Goal: Information Seeking & Learning: Learn about a topic

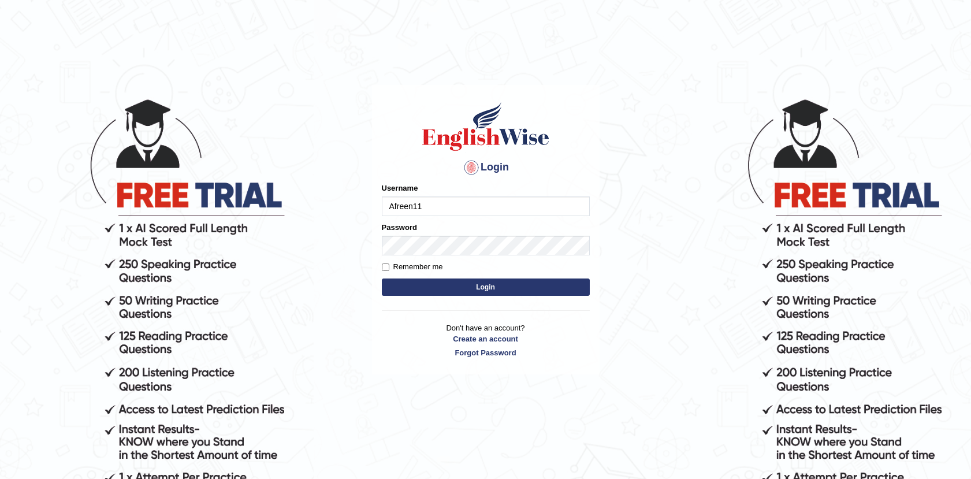
click at [485, 287] on button "Login" at bounding box center [486, 286] width 208 height 17
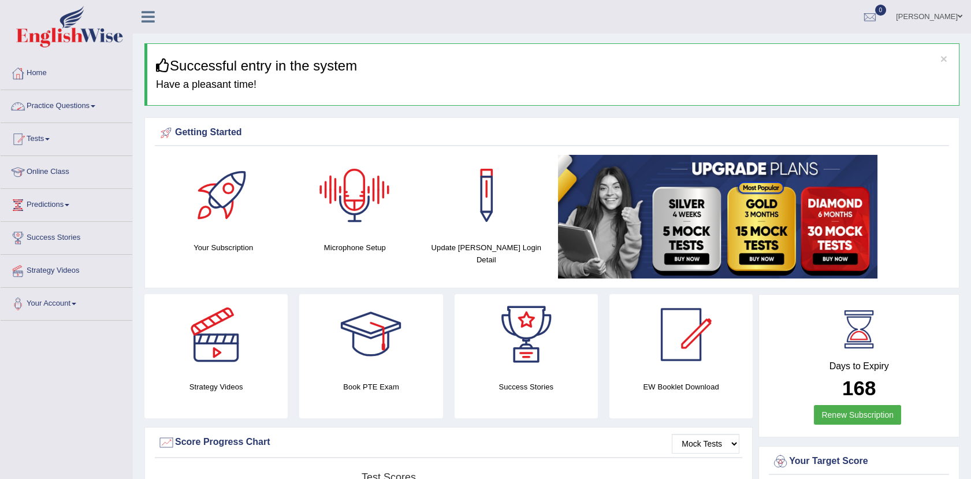
click at [86, 109] on link "Practice Questions" at bounding box center [67, 104] width 132 height 29
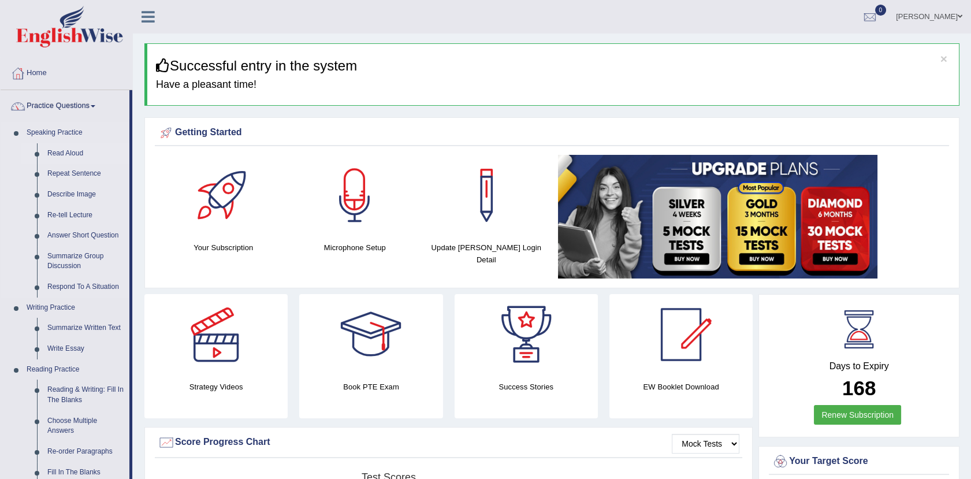
click at [62, 149] on link "Read Aloud" at bounding box center [85, 153] width 87 height 21
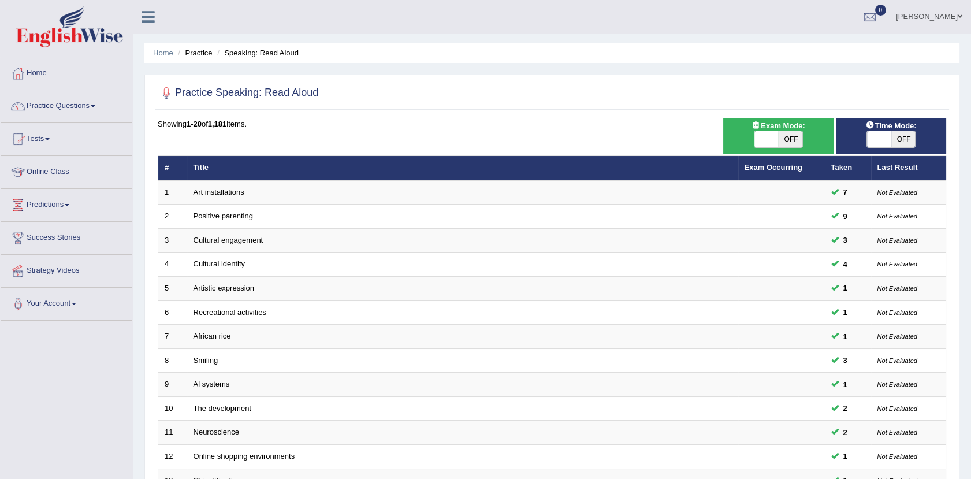
click at [898, 131] on div "ON OFF" at bounding box center [890, 139] width 49 height 17
click at [886, 136] on span at bounding box center [879, 139] width 24 height 16
checkbox input "true"
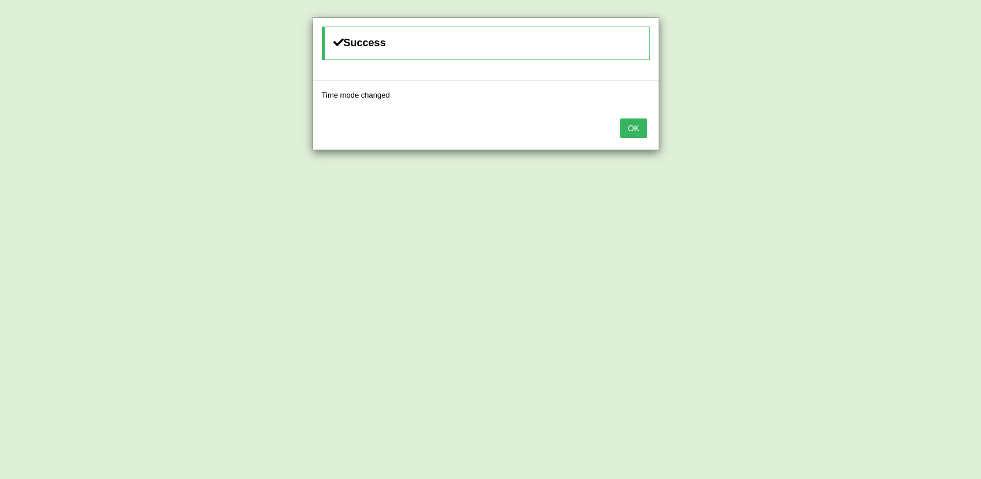
click at [641, 130] on button "OK" at bounding box center [633, 128] width 27 height 20
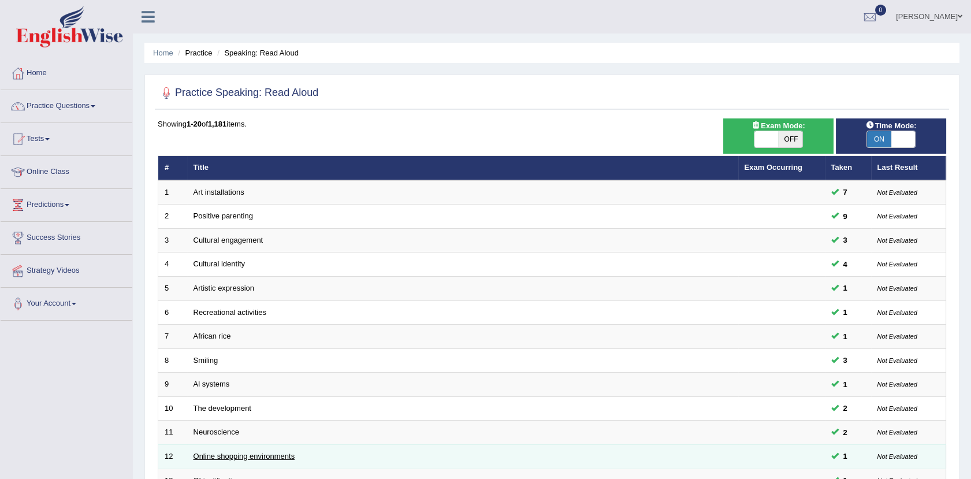
click at [280, 452] on link "Online shopping environments" at bounding box center [244, 456] width 102 height 9
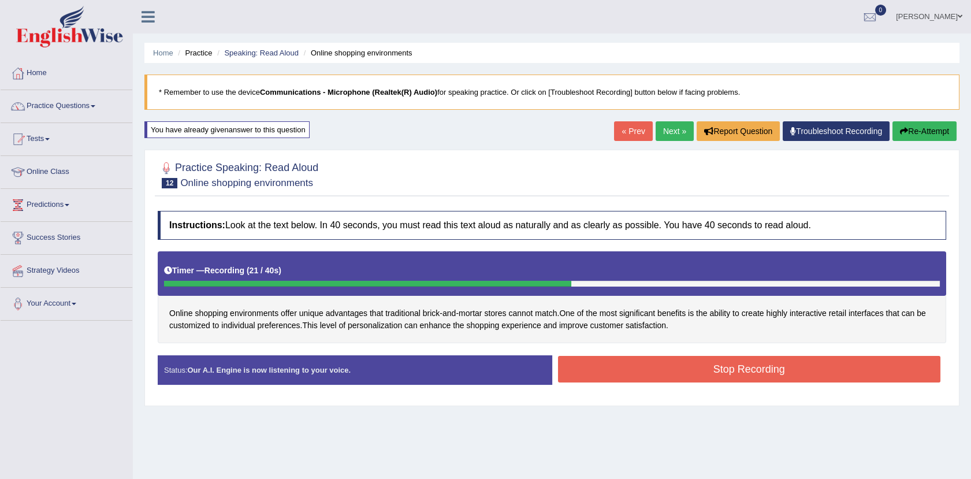
click at [709, 370] on button "Stop Recording" at bounding box center [749, 369] width 383 height 27
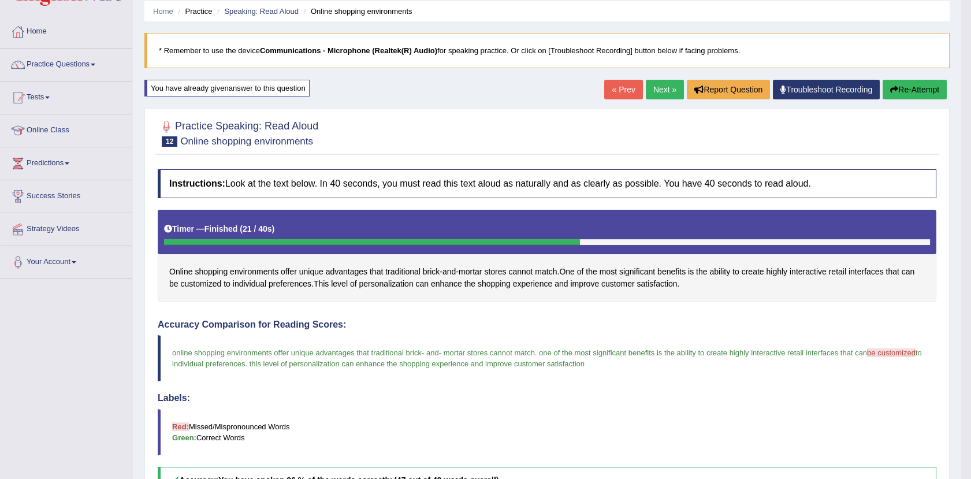
scroll to position [5, 0]
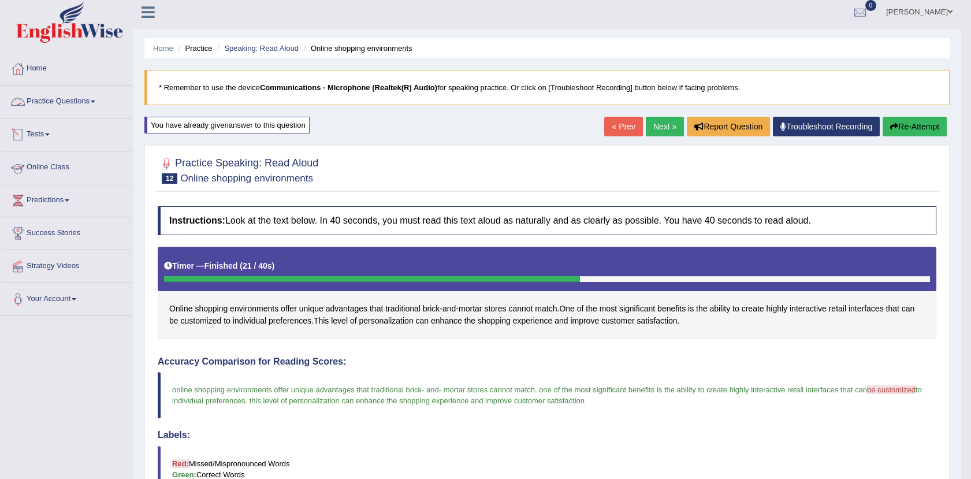
click at [40, 113] on link "Practice Questions" at bounding box center [67, 99] width 132 height 29
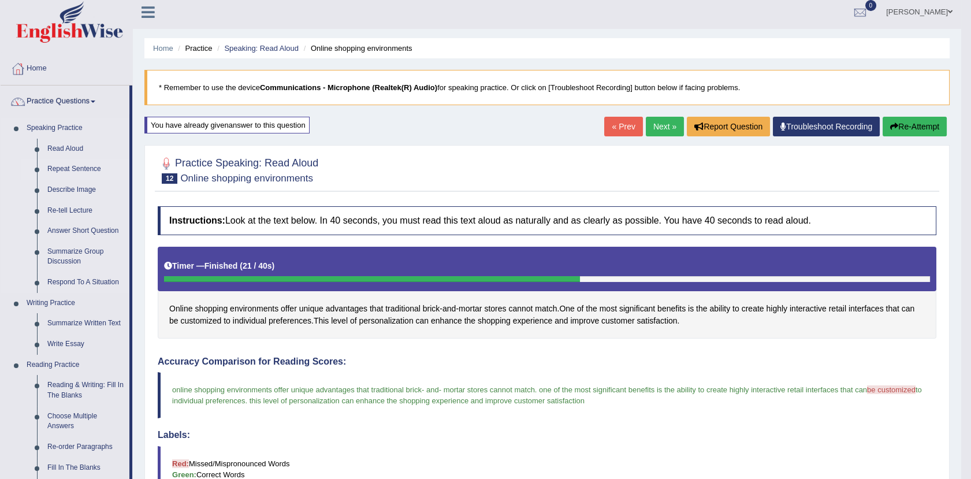
click at [62, 162] on link "Repeat Sentence" at bounding box center [85, 169] width 87 height 21
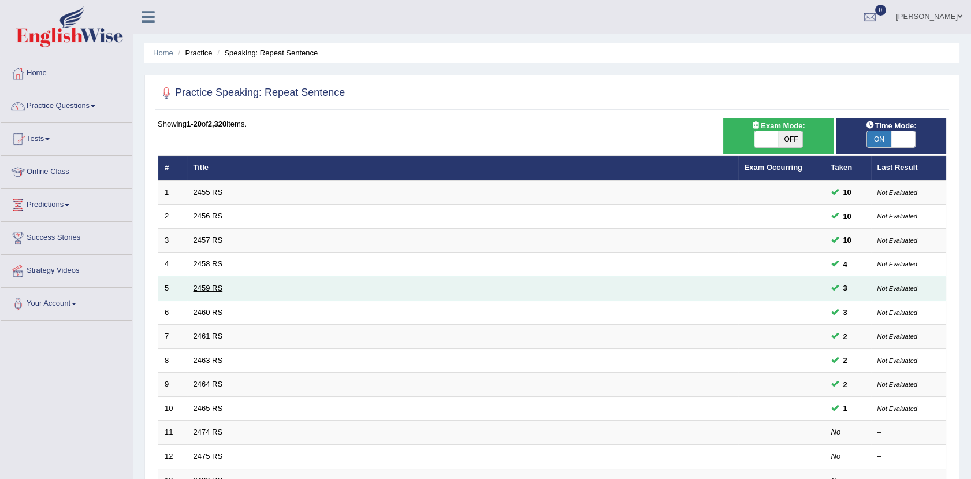
click at [215, 286] on link "2459 RS" at bounding box center [207, 288] width 29 height 9
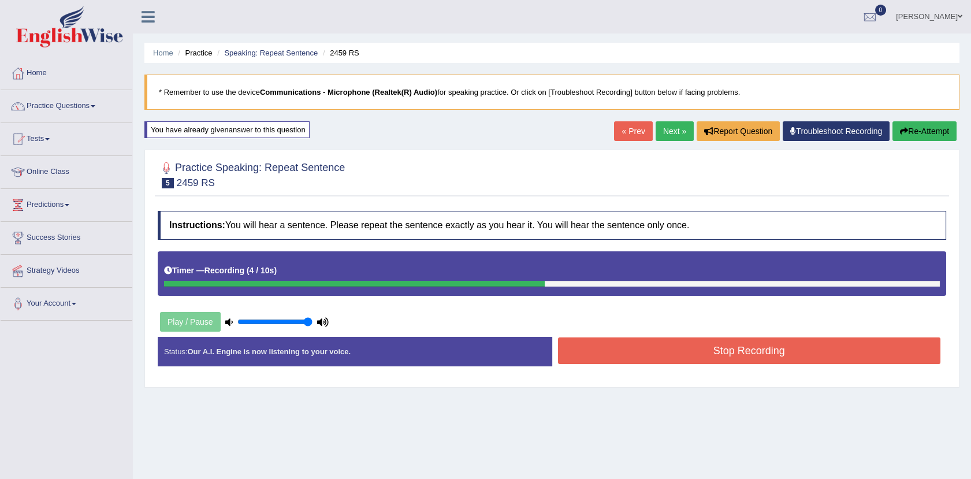
click at [746, 342] on button "Stop Recording" at bounding box center [749, 350] width 383 height 27
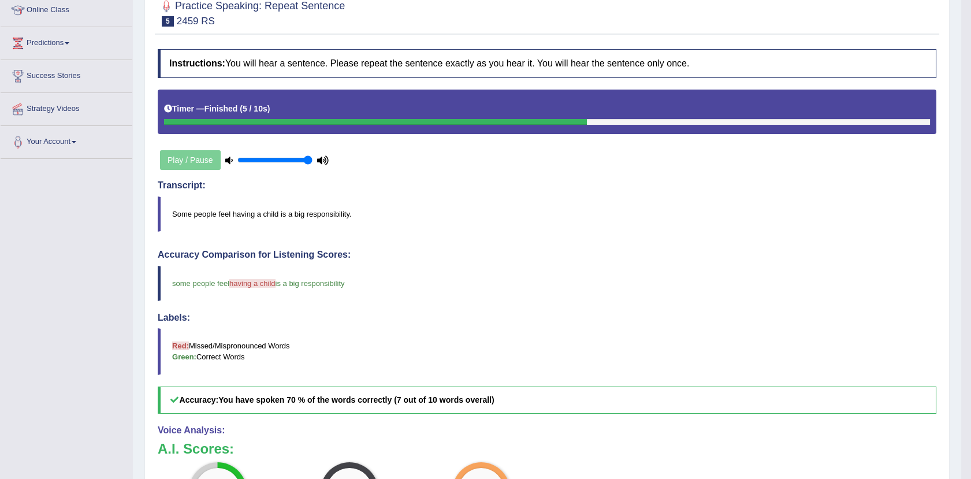
scroll to position [53, 0]
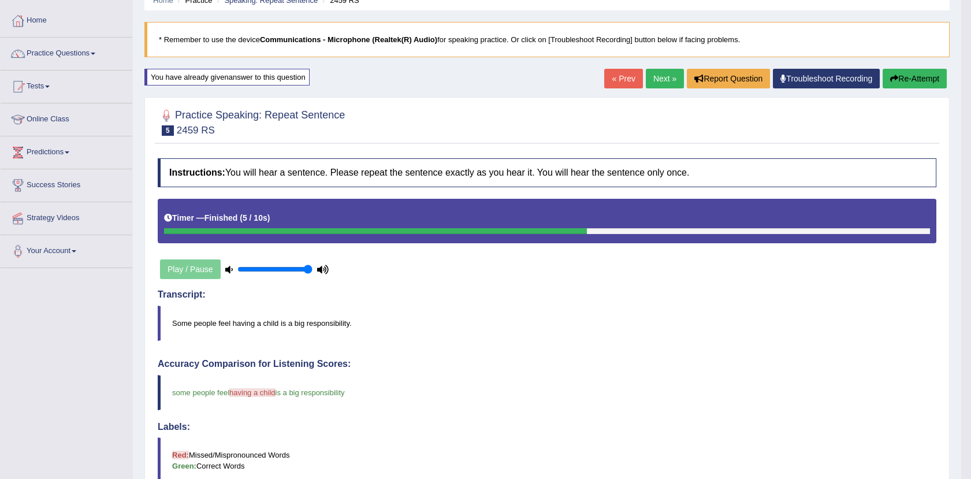
click at [654, 77] on link "Next »" at bounding box center [665, 79] width 38 height 20
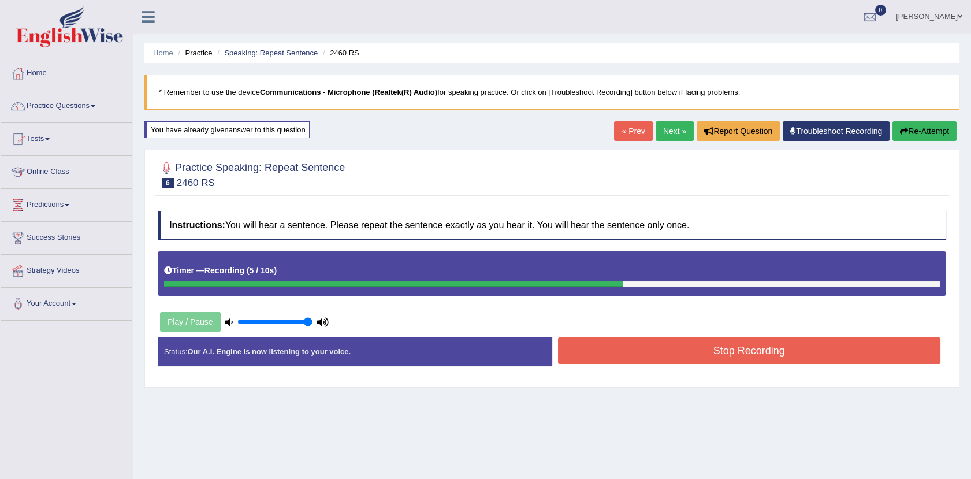
click at [665, 349] on button "Stop Recording" at bounding box center [749, 350] width 383 height 27
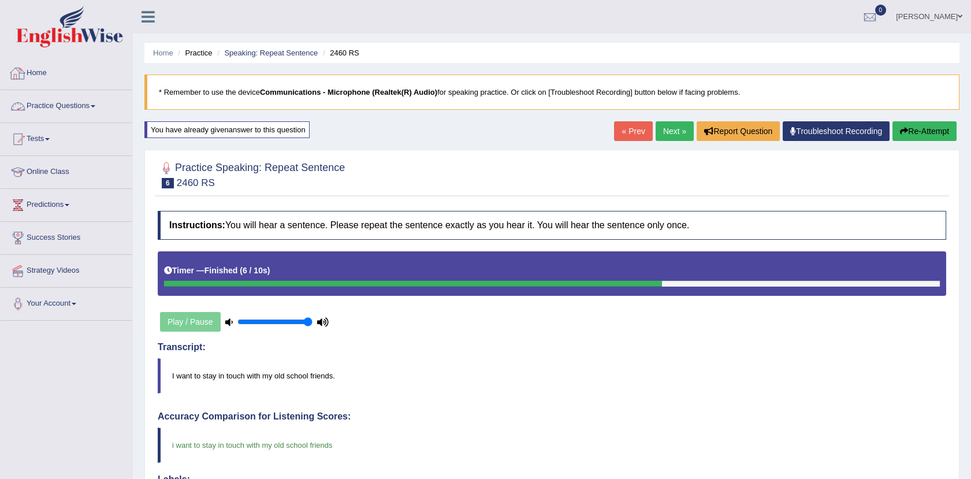
click at [62, 97] on link "Practice Questions" at bounding box center [67, 104] width 132 height 29
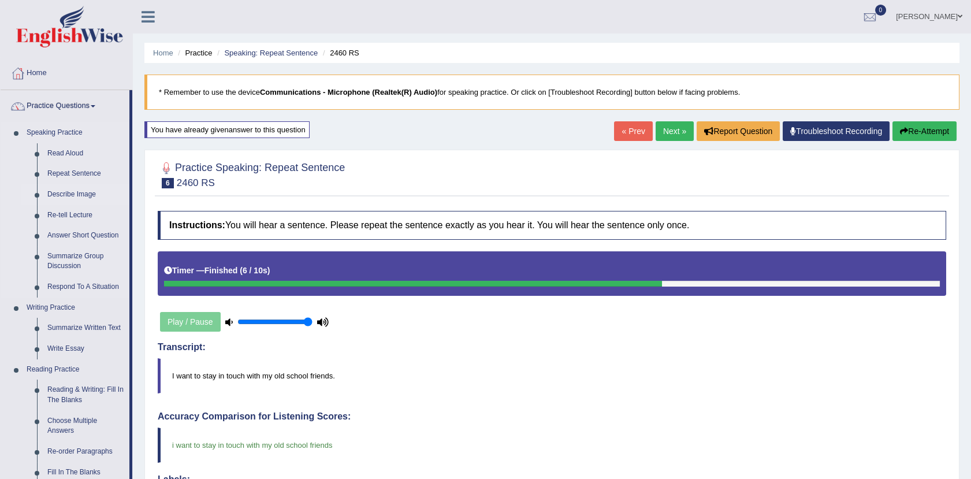
click at [69, 191] on link "Describe Image" at bounding box center [85, 194] width 87 height 21
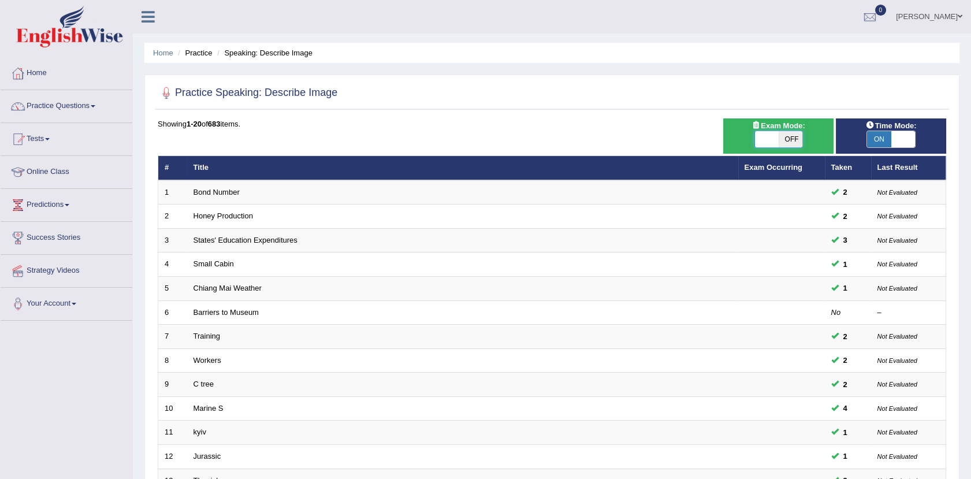
click at [770, 143] on span at bounding box center [766, 139] width 24 height 16
checkbox input "true"
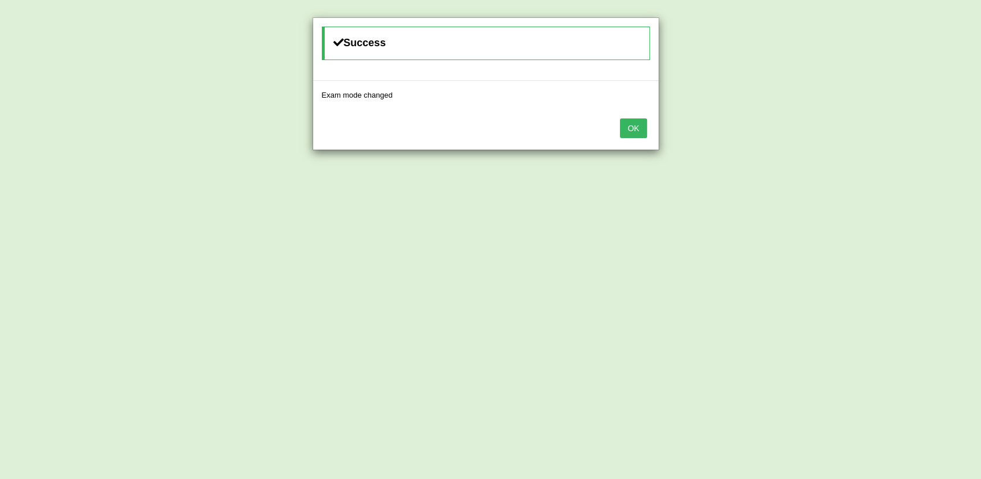
click at [630, 128] on button "OK" at bounding box center [633, 128] width 27 height 20
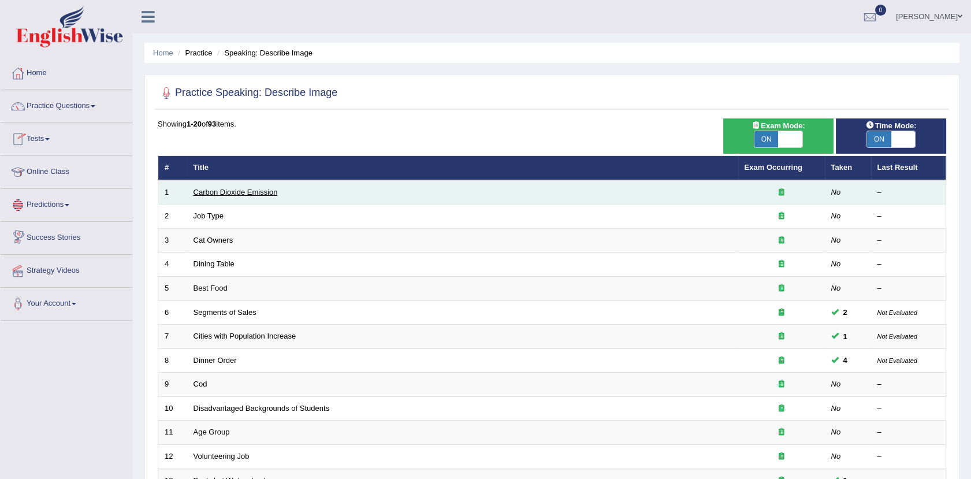
click at [203, 188] on link "Carbon Dioxide Emission" at bounding box center [235, 192] width 84 height 9
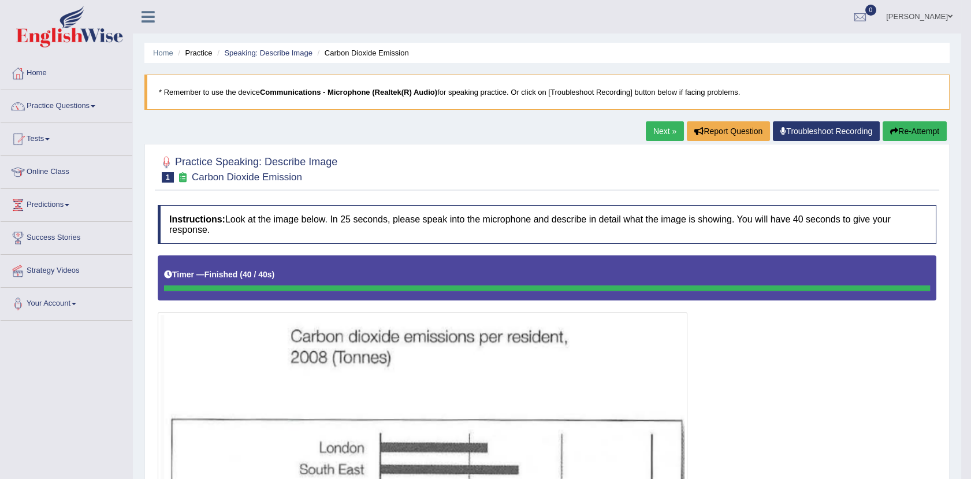
click at [647, 133] on link "Next »" at bounding box center [665, 131] width 38 height 20
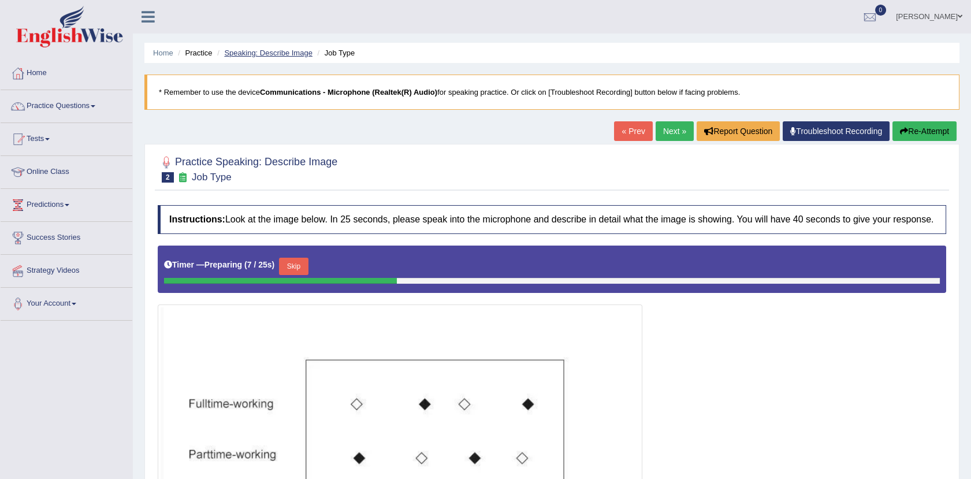
click at [263, 49] on link "Speaking: Describe Image" at bounding box center [268, 53] width 88 height 9
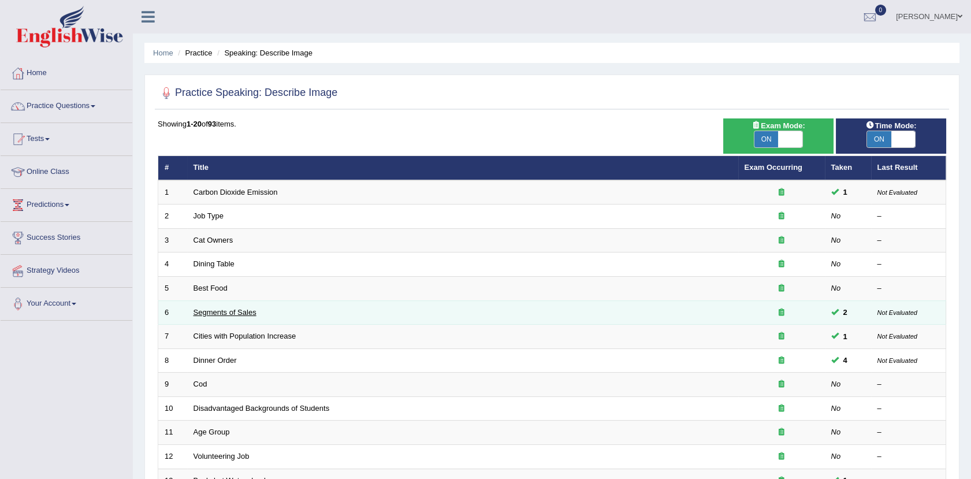
click at [245, 312] on link "Segments of Sales" at bounding box center [224, 312] width 63 height 9
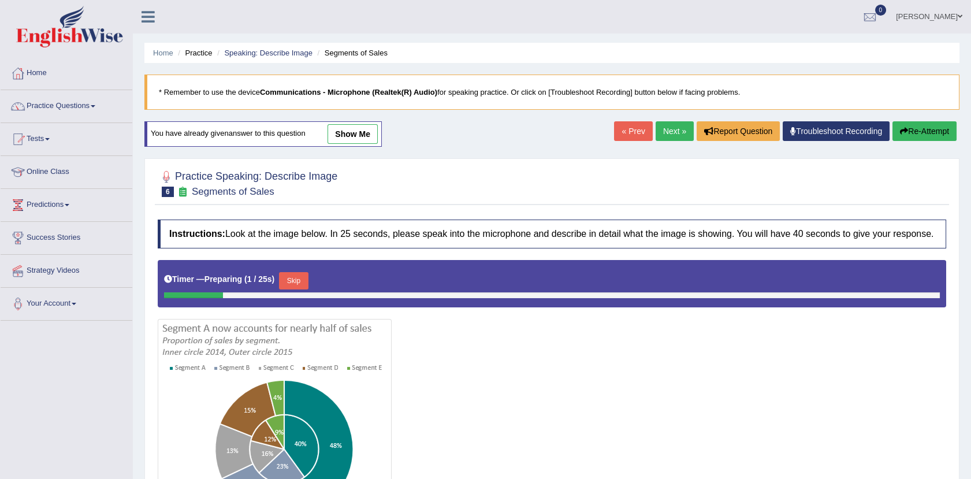
click at [346, 133] on link "show me" at bounding box center [352, 134] width 50 height 20
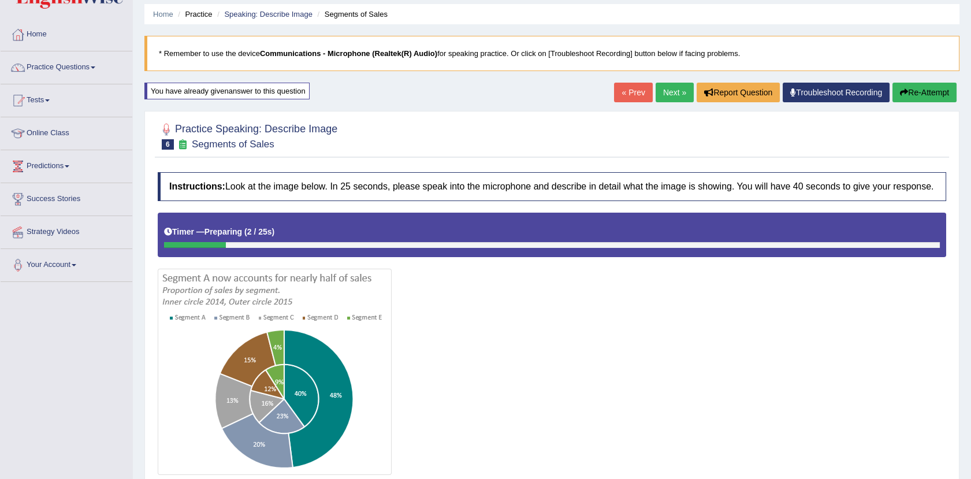
scroll to position [48, 0]
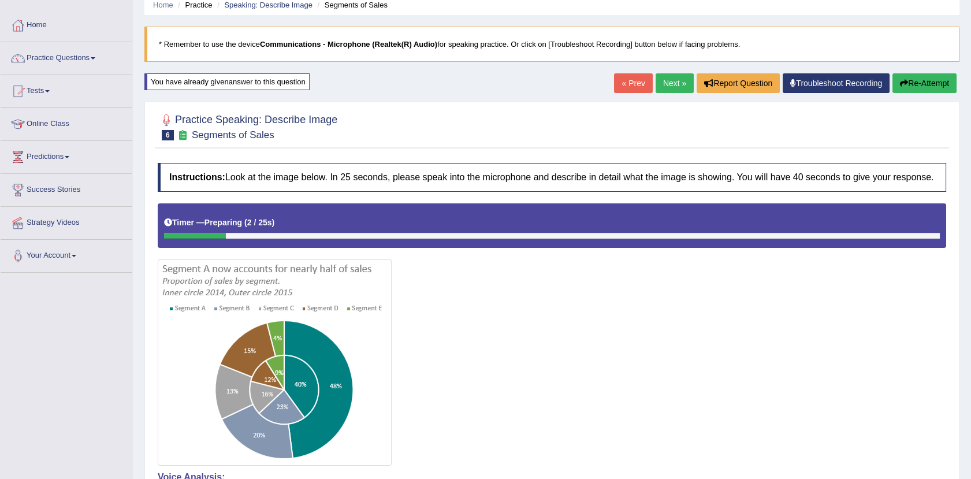
click at [669, 88] on link "Next »" at bounding box center [674, 83] width 38 height 20
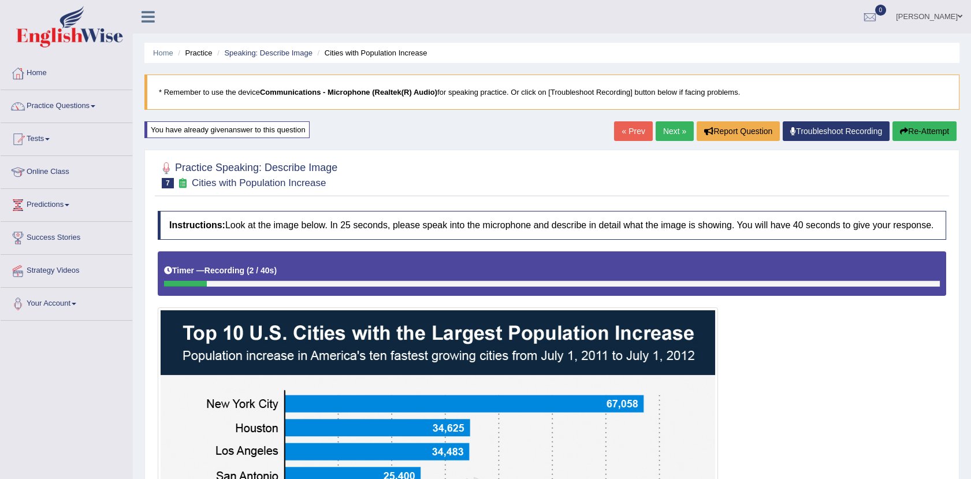
click at [929, 128] on button "Re-Attempt" at bounding box center [924, 131] width 64 height 20
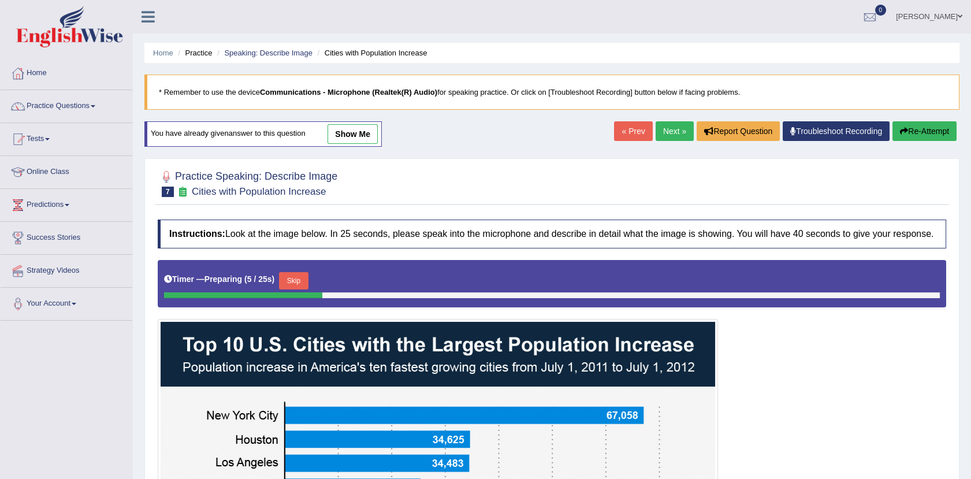
click at [352, 132] on link "show me" at bounding box center [352, 134] width 50 height 20
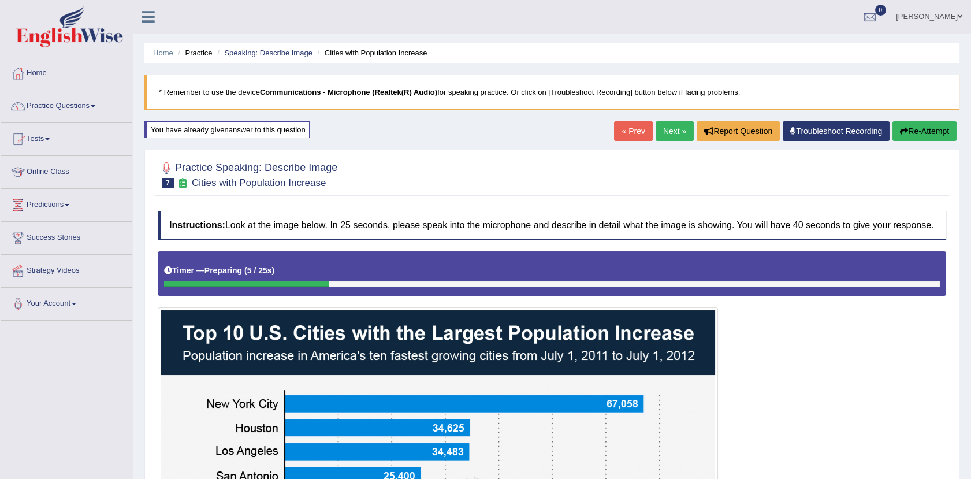
click at [668, 135] on link "Next »" at bounding box center [674, 131] width 38 height 20
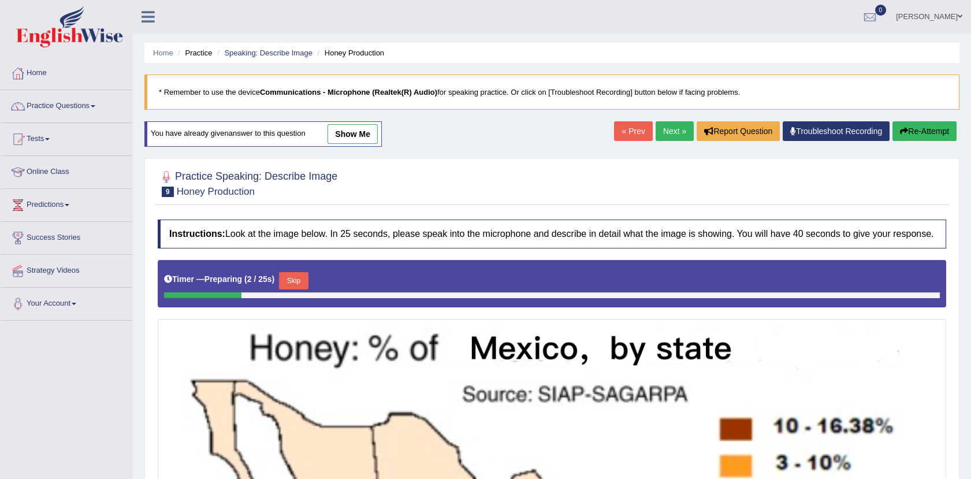
click at [665, 128] on link "Next »" at bounding box center [674, 131] width 38 height 20
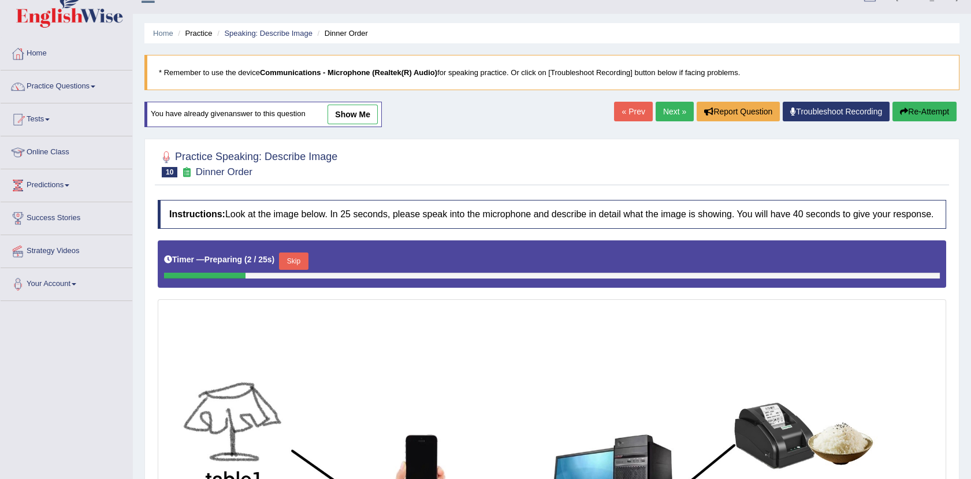
scroll to position [9, 0]
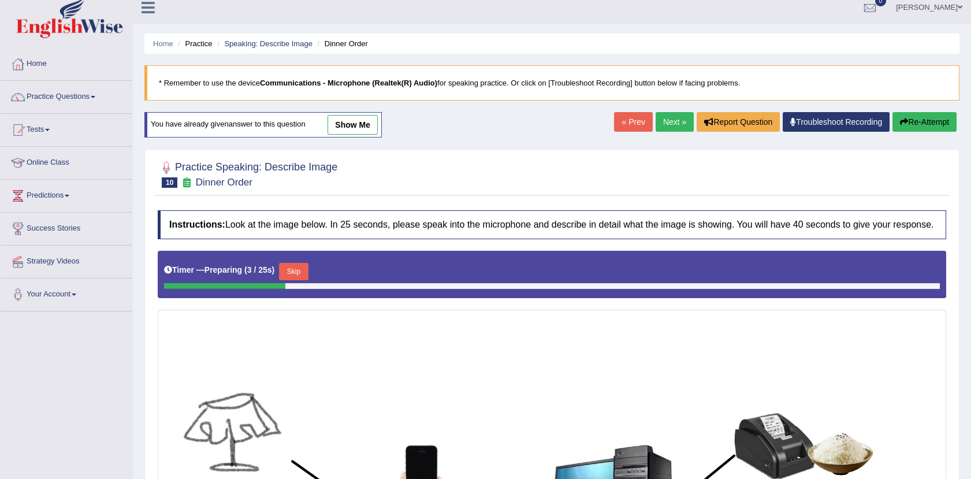
click at [346, 117] on link "show me" at bounding box center [352, 125] width 50 height 20
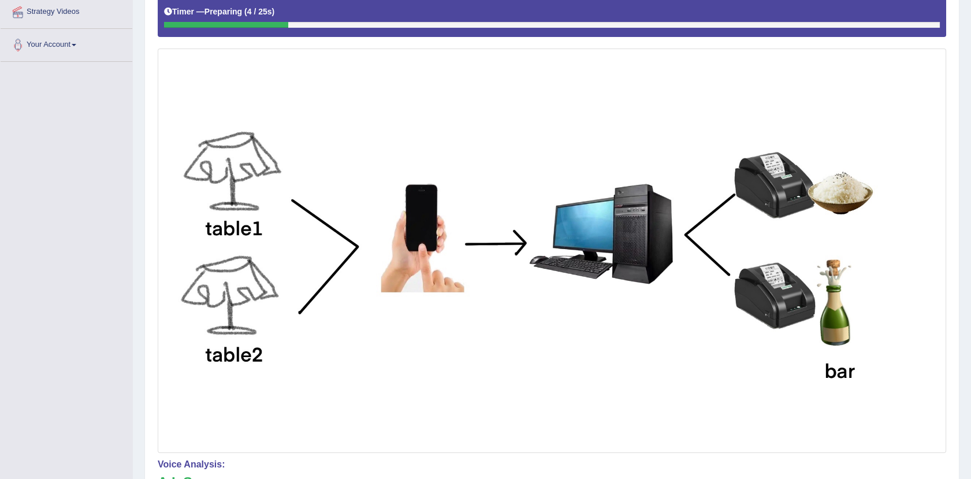
scroll to position [0, 0]
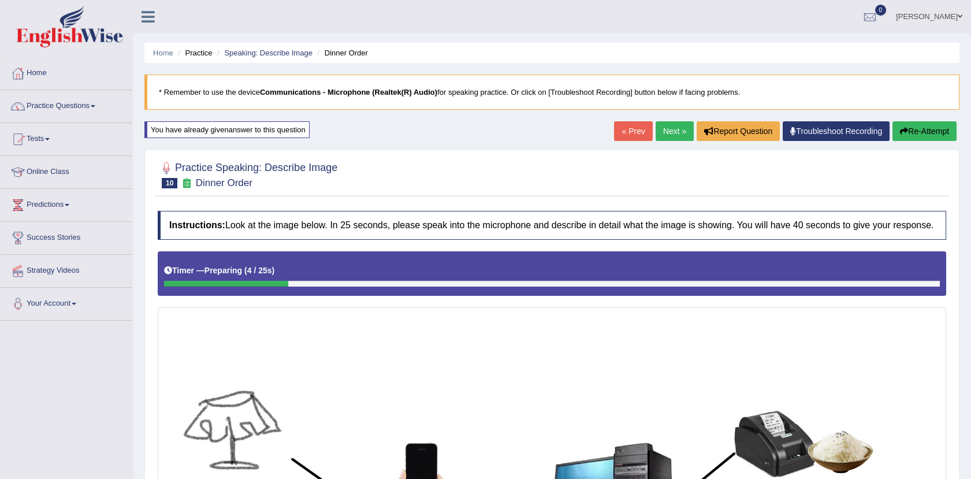
click at [672, 132] on link "Next »" at bounding box center [674, 131] width 38 height 20
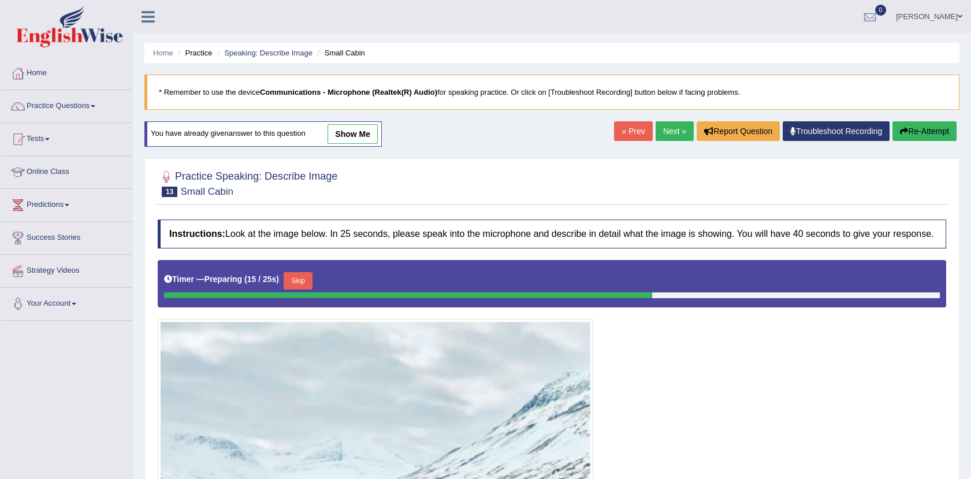
click at [630, 136] on link "« Prev" at bounding box center [633, 131] width 38 height 20
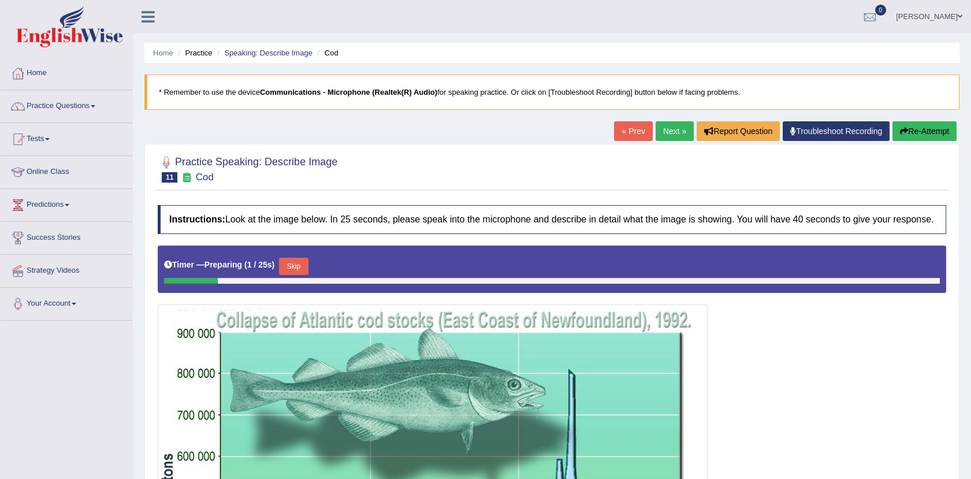
click at [630, 136] on link "« Prev" at bounding box center [633, 131] width 38 height 20
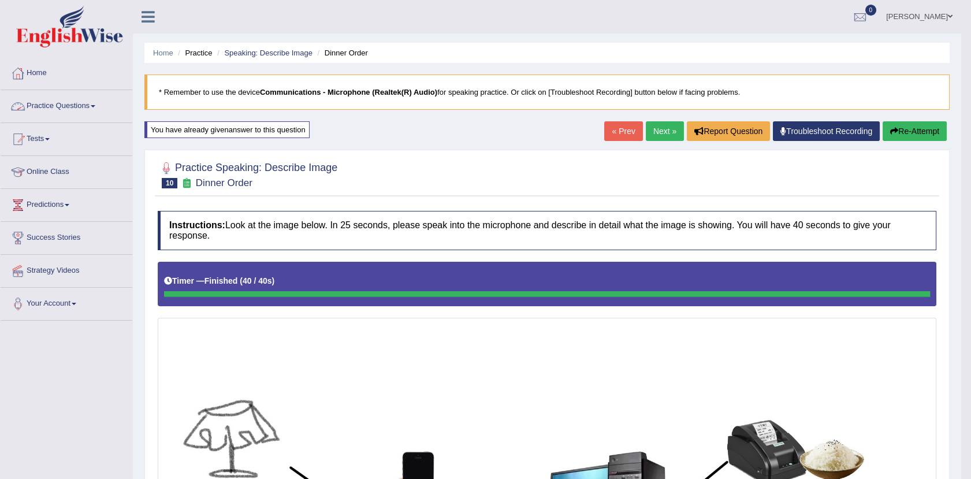
click at [51, 106] on link "Practice Questions" at bounding box center [67, 104] width 132 height 29
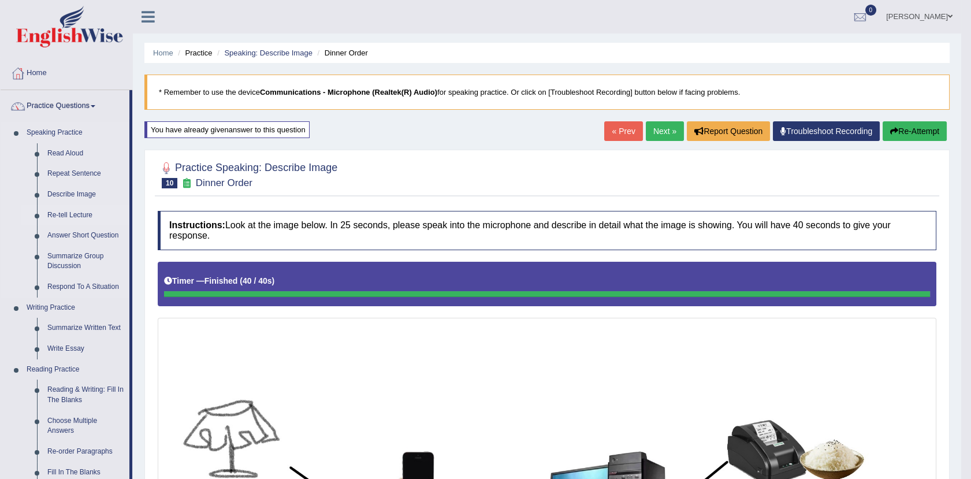
click at [66, 215] on link "Re-tell Lecture" at bounding box center [85, 215] width 87 height 21
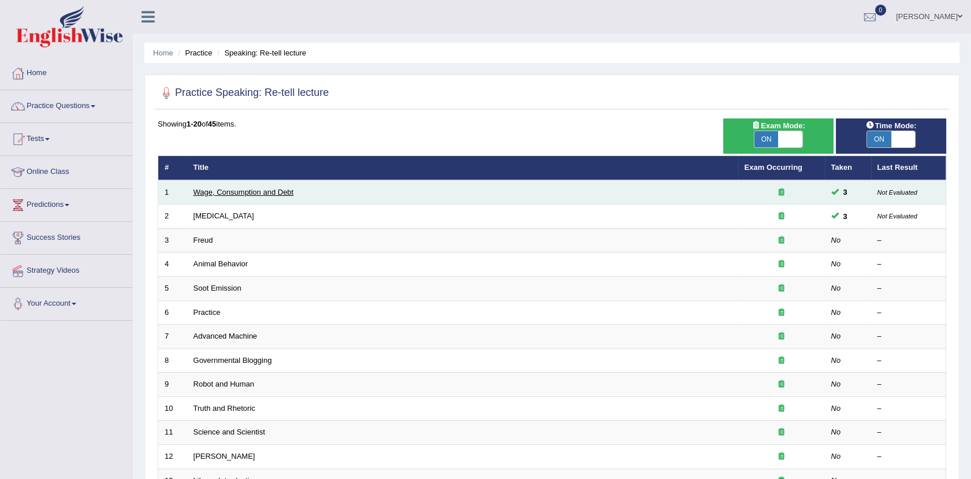
click at [260, 188] on link "Wage, Consumption and Debt" at bounding box center [243, 192] width 100 height 9
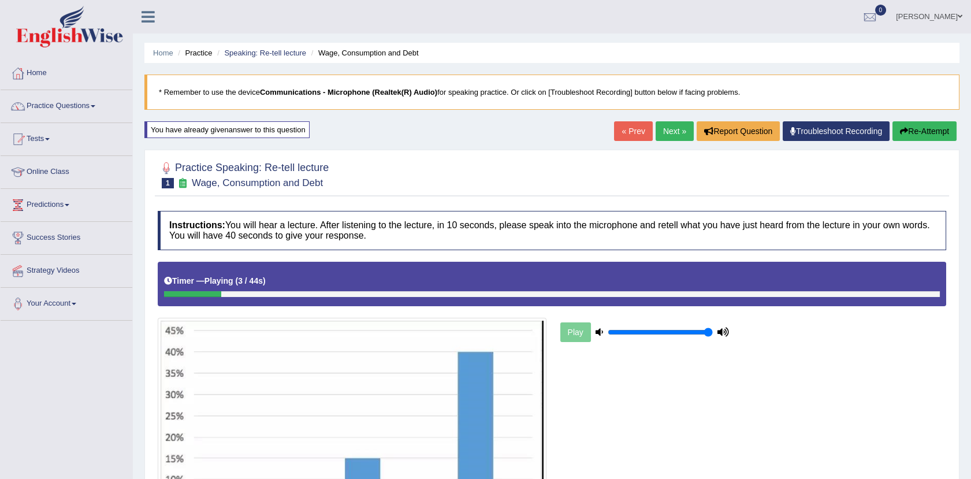
click at [916, 127] on button "Re-Attempt" at bounding box center [924, 131] width 64 height 20
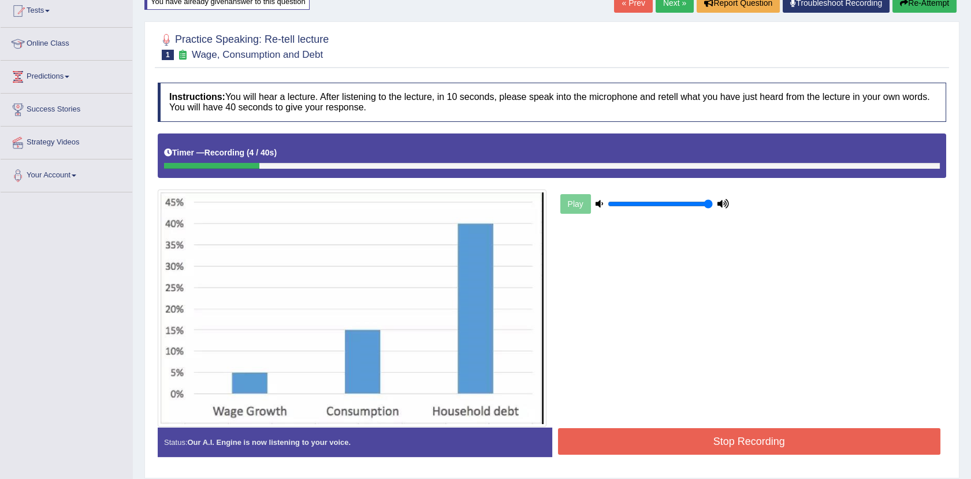
scroll to position [132, 0]
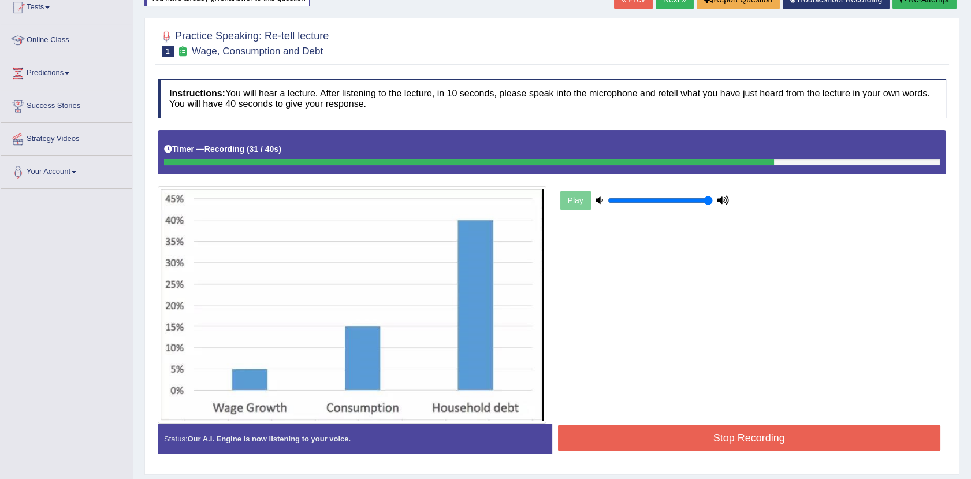
click at [592, 431] on button "Stop Recording" at bounding box center [749, 437] width 383 height 27
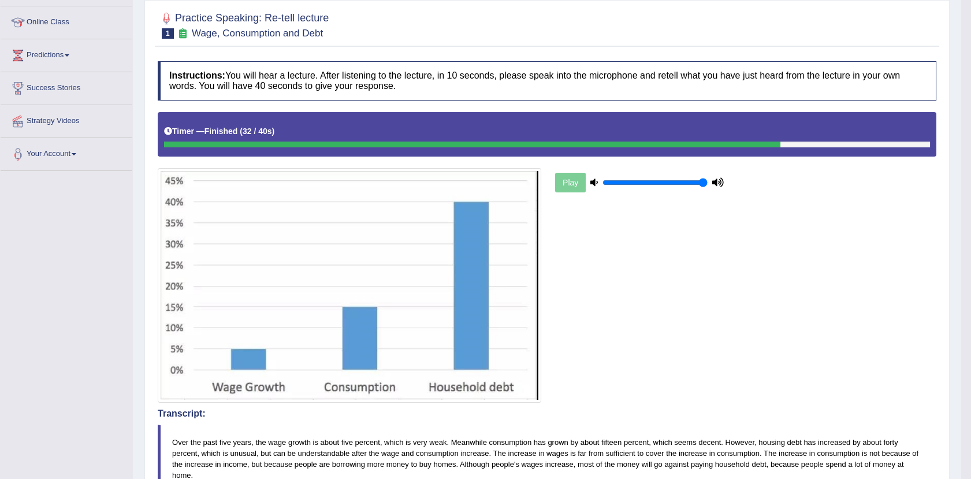
scroll to position [0, 0]
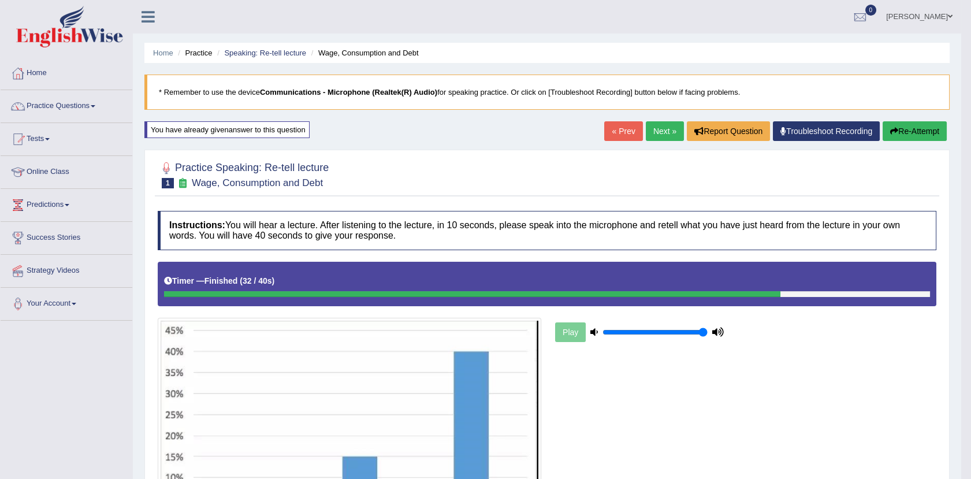
click at [899, 136] on button "Re-Attempt" at bounding box center [914, 131] width 64 height 20
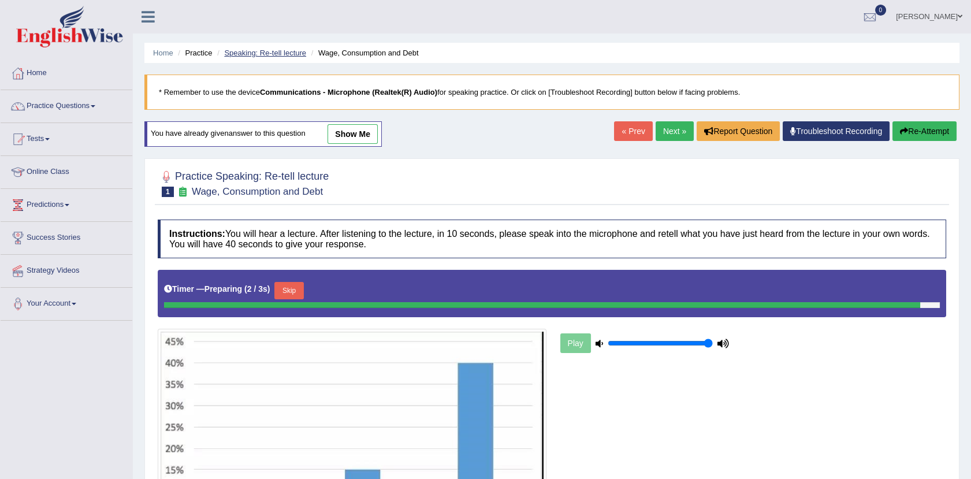
click at [291, 50] on link "Speaking: Re-tell lecture" at bounding box center [265, 53] width 82 height 9
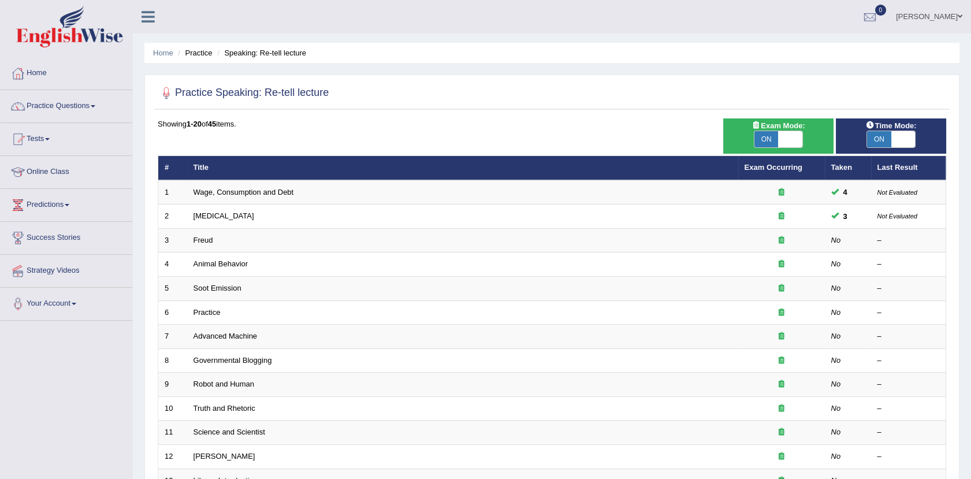
click at [798, 133] on span at bounding box center [790, 139] width 24 height 16
checkbox input "false"
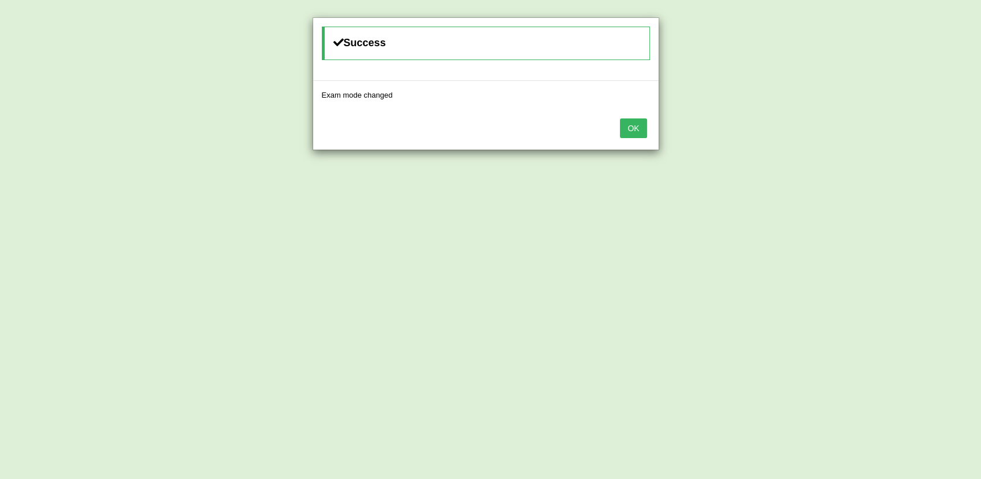
click at [640, 128] on button "OK" at bounding box center [633, 128] width 27 height 20
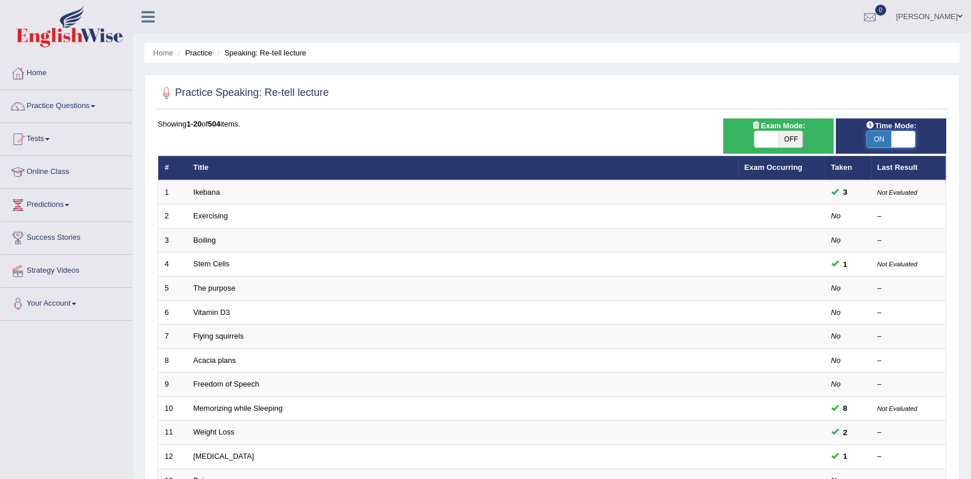
click at [892, 136] on span at bounding box center [903, 139] width 24 height 16
checkbox input "false"
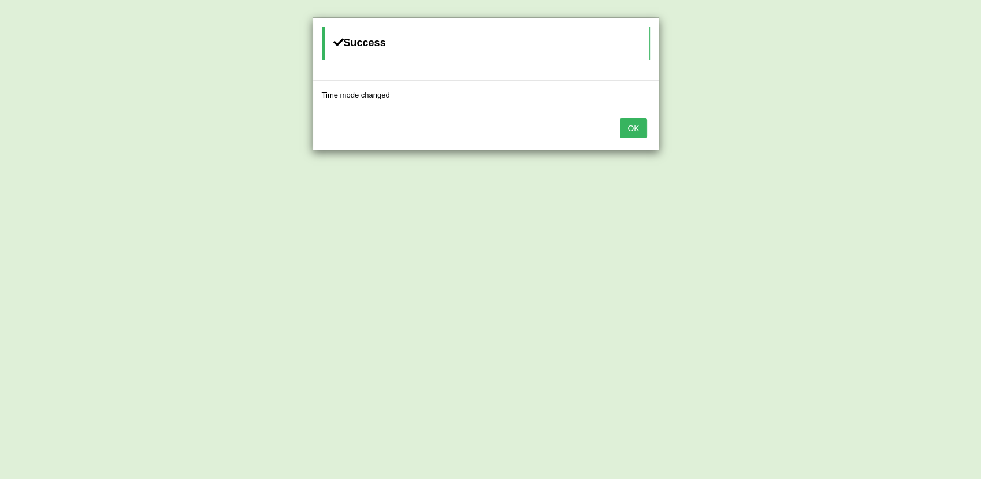
click at [636, 129] on button "OK" at bounding box center [633, 128] width 27 height 20
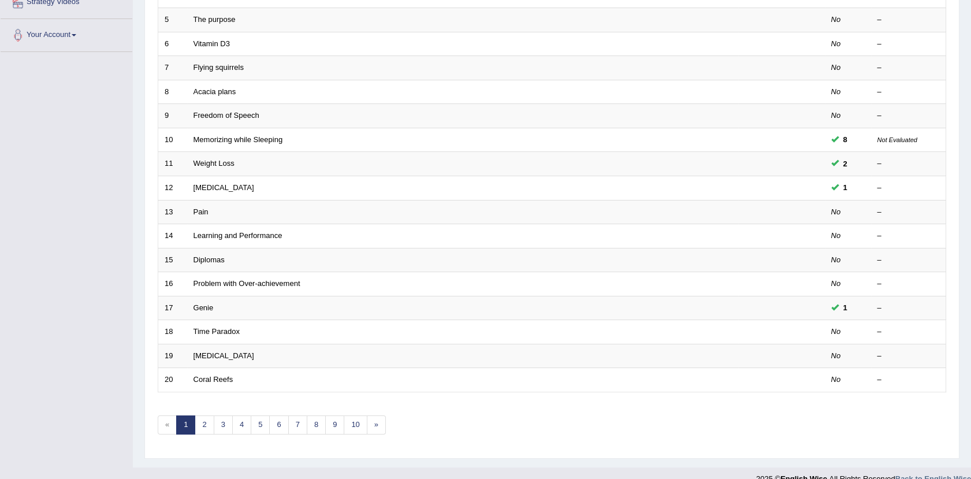
scroll to position [273, 0]
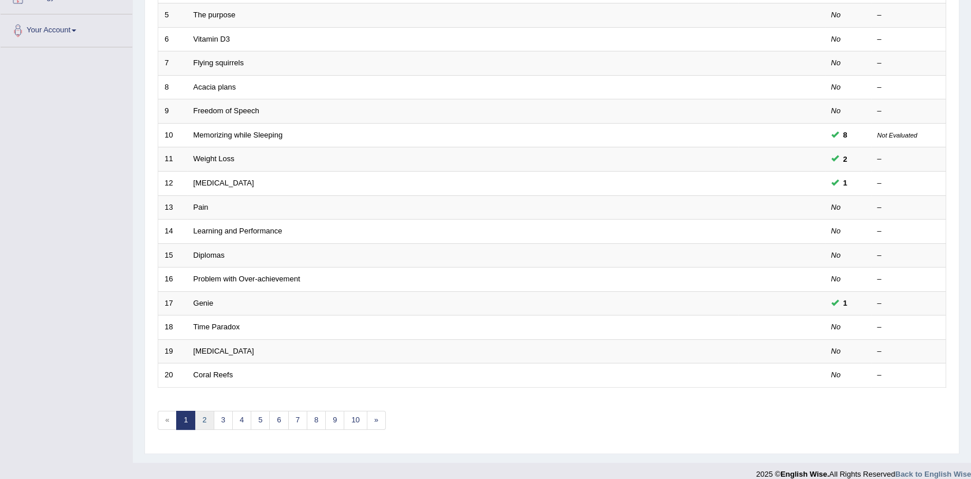
click at [199, 421] on link "2" at bounding box center [204, 420] width 19 height 19
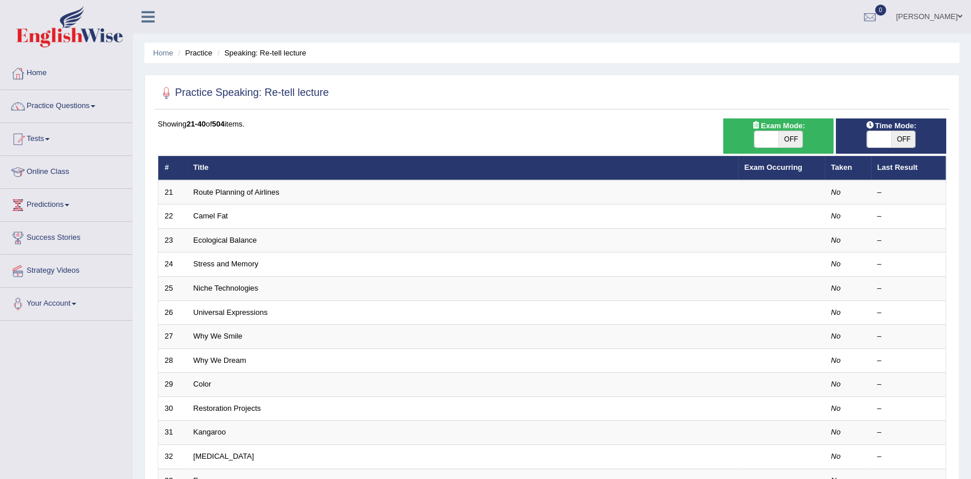
click at [771, 138] on span at bounding box center [766, 139] width 24 height 16
checkbox input "true"
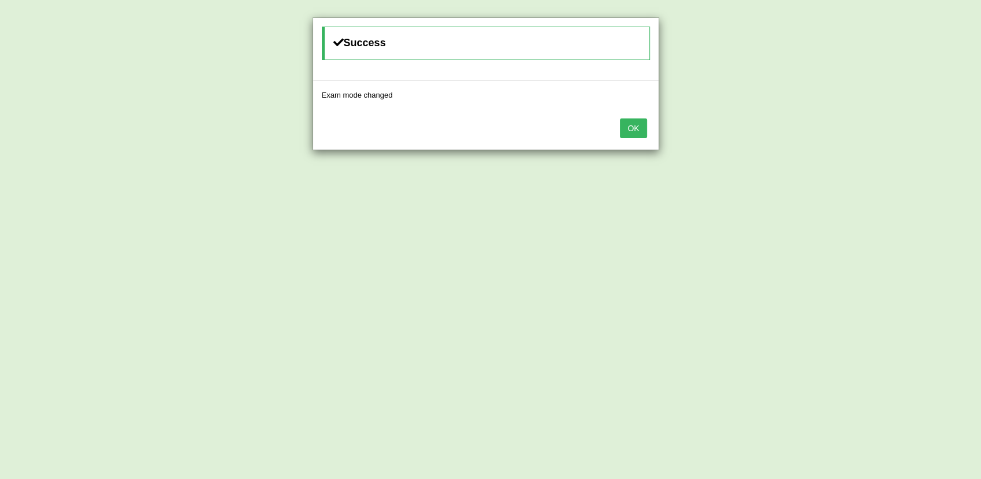
click at [631, 130] on button "OK" at bounding box center [633, 128] width 27 height 20
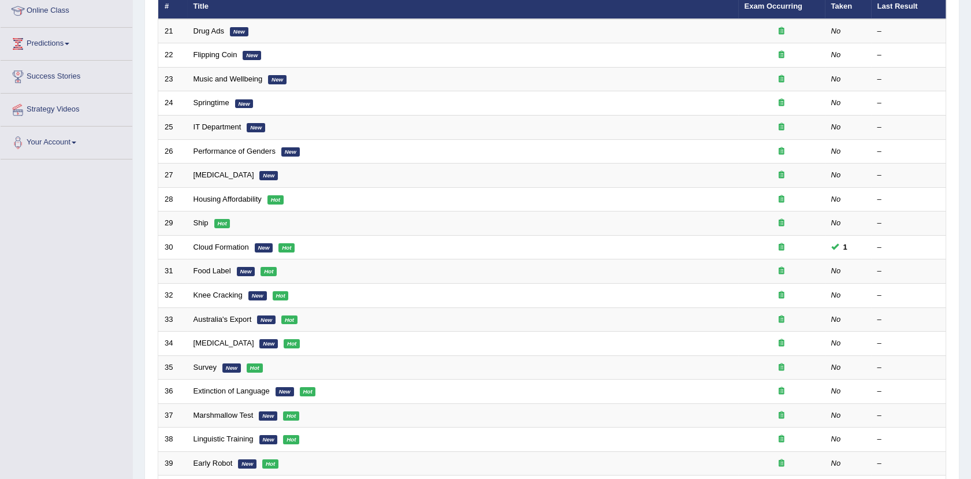
scroll to position [273, 0]
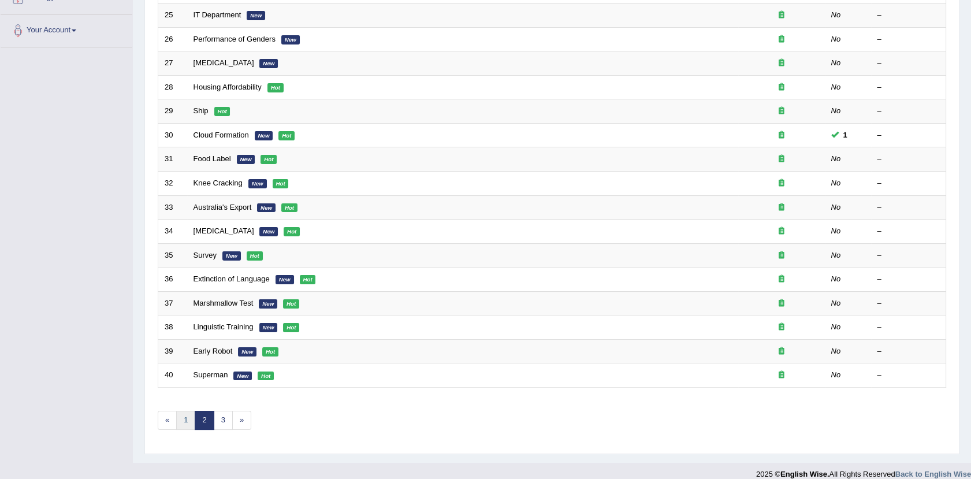
click at [178, 421] on link "1" at bounding box center [185, 420] width 19 height 19
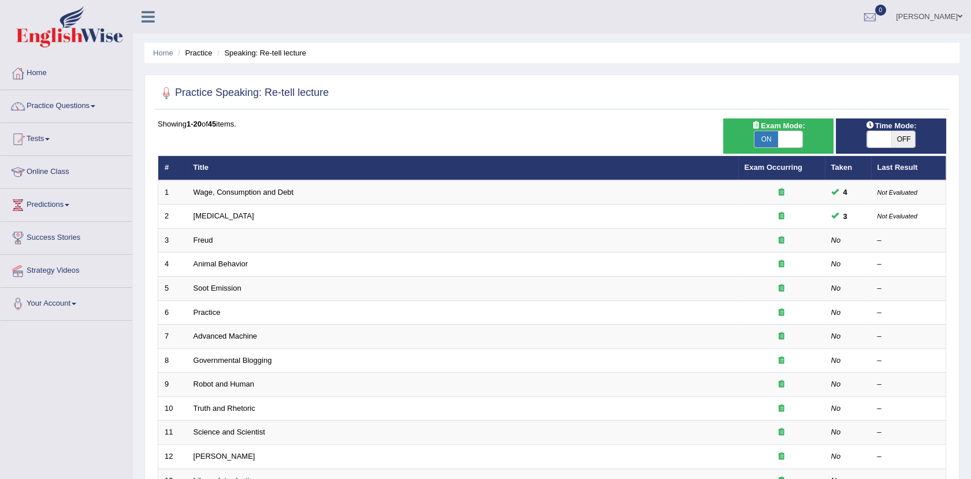
click at [267, 191] on link "Wage, Consumption and Debt" at bounding box center [243, 192] width 100 height 9
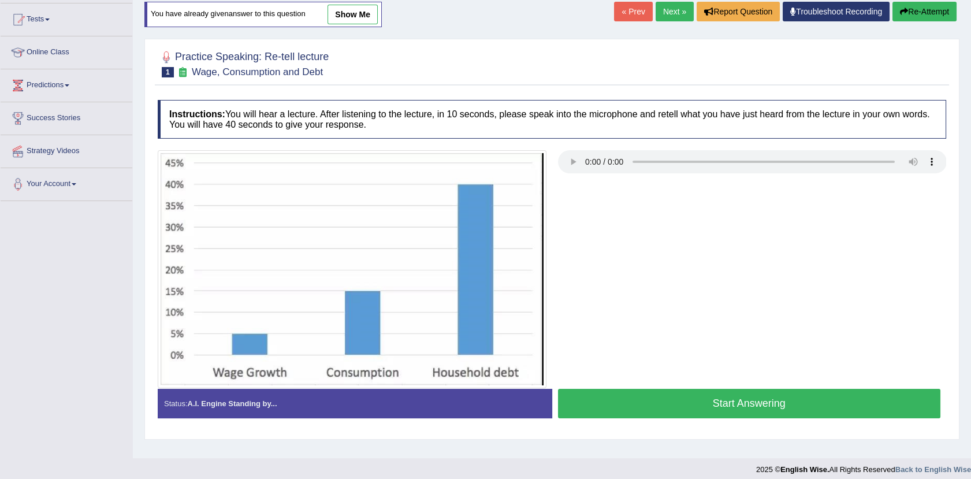
scroll to position [127, 0]
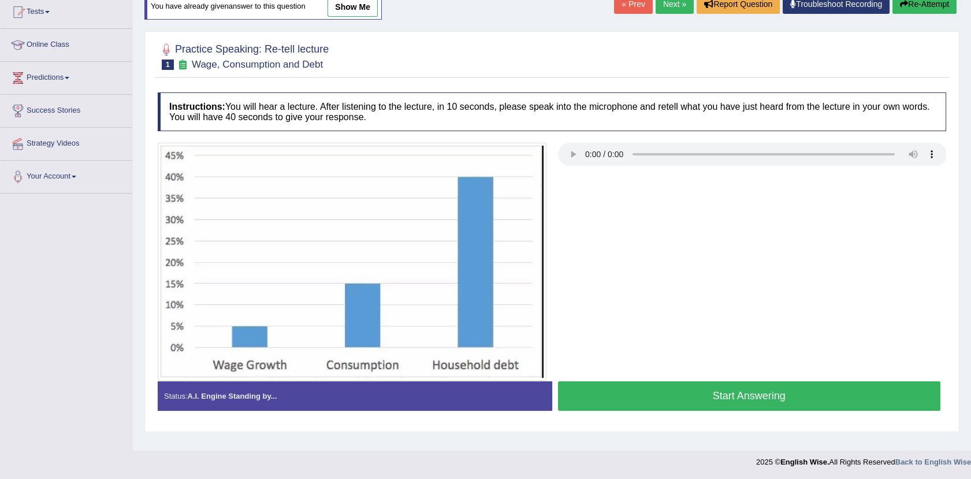
click at [695, 390] on button "Start Answering" at bounding box center [749, 395] width 383 height 29
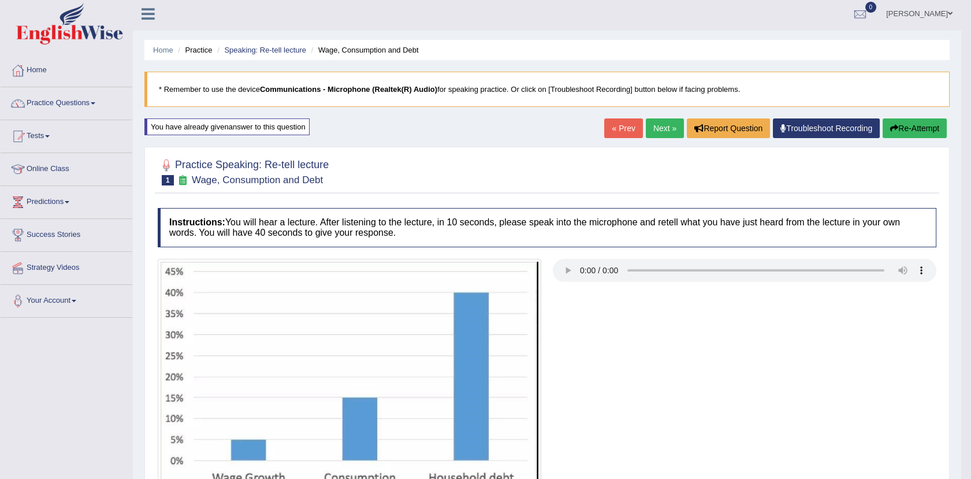
scroll to position [0, 0]
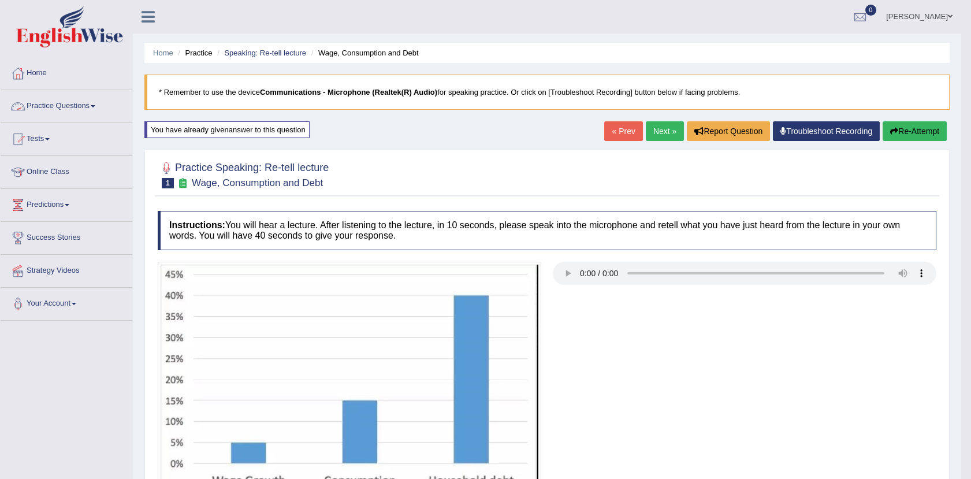
click at [70, 100] on link "Practice Questions" at bounding box center [67, 104] width 132 height 29
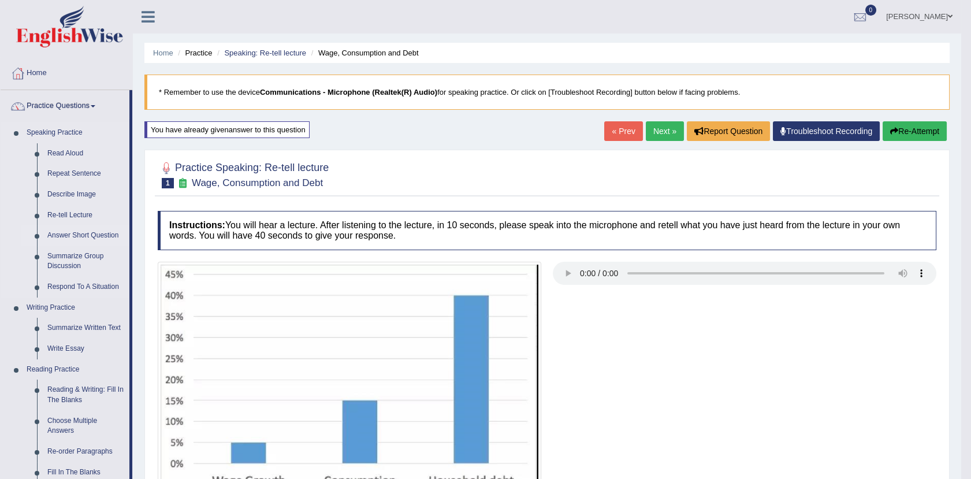
click at [66, 233] on link "Answer Short Question" at bounding box center [85, 235] width 87 height 21
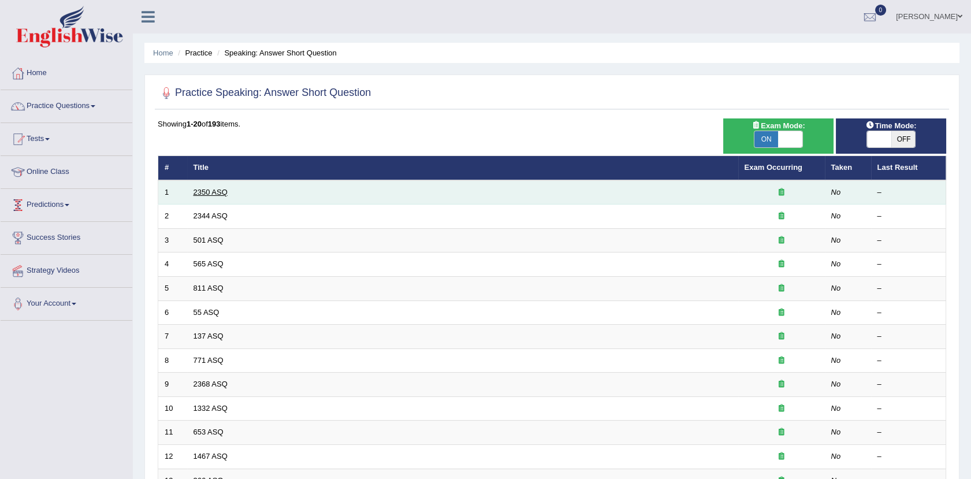
click at [203, 195] on link "2350 ASQ" at bounding box center [210, 192] width 34 height 9
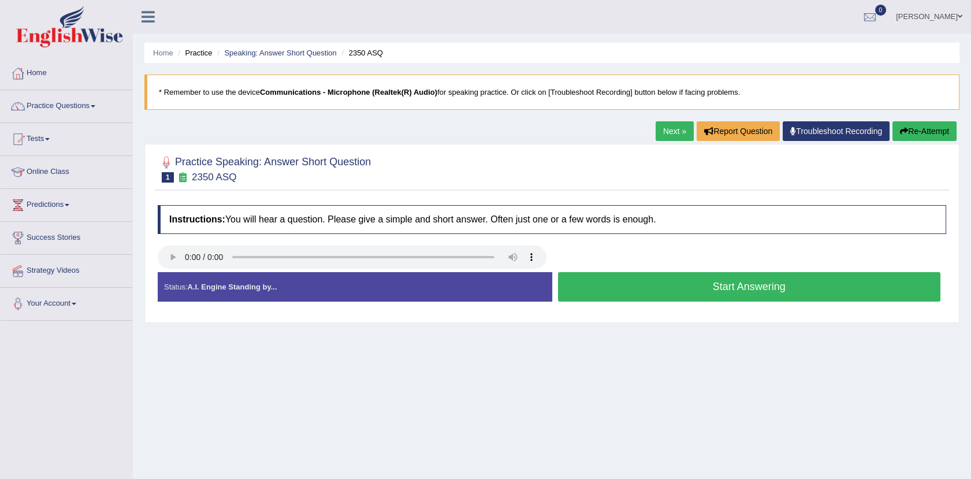
click at [604, 284] on button "Start Answering" at bounding box center [749, 286] width 383 height 29
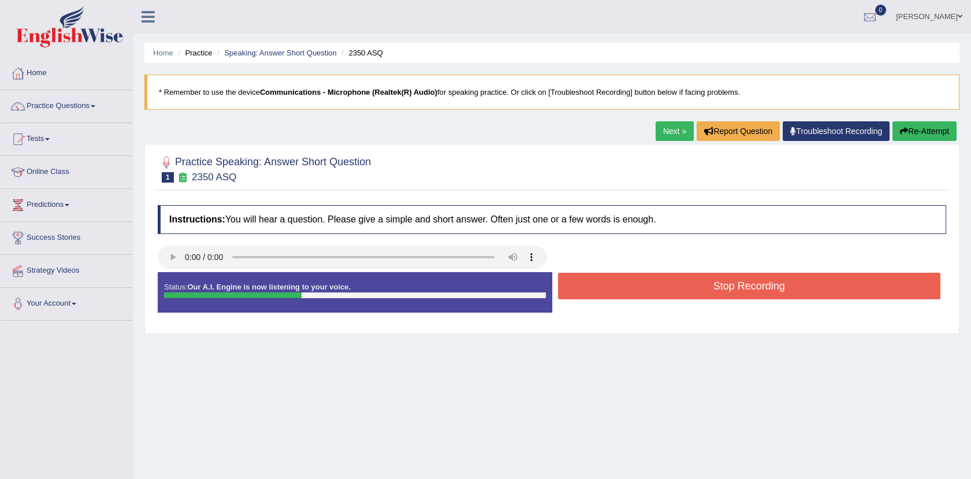
click at [604, 284] on button "Stop Recording" at bounding box center [749, 286] width 383 height 27
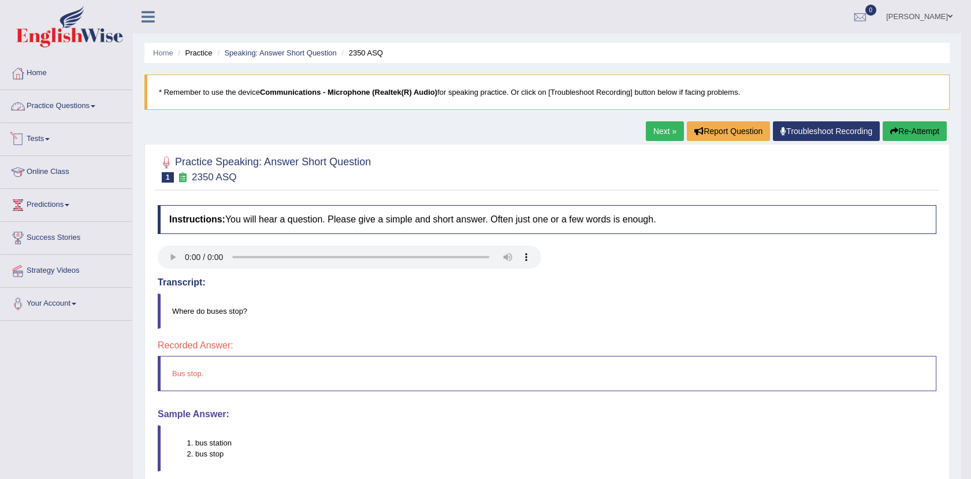
click at [81, 109] on link "Practice Questions" at bounding box center [67, 104] width 132 height 29
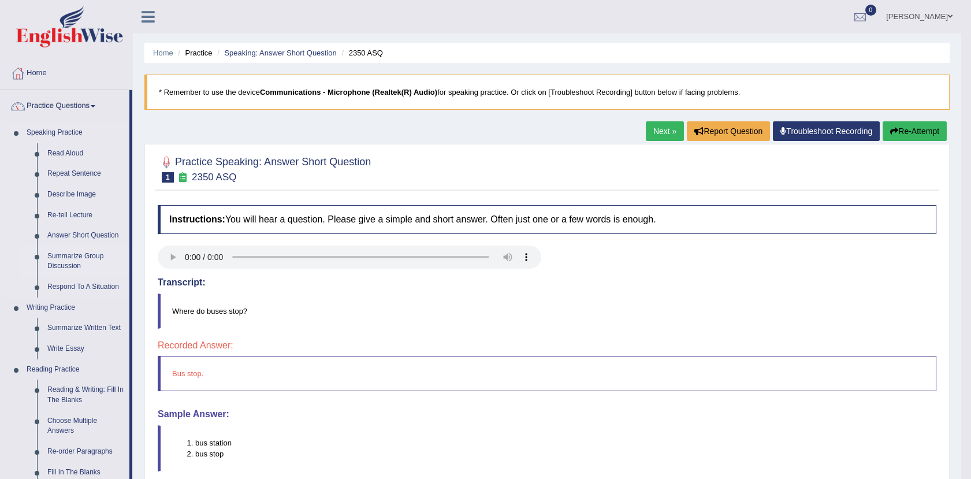
click at [67, 250] on link "Summarize Group Discussion" at bounding box center [85, 261] width 87 height 31
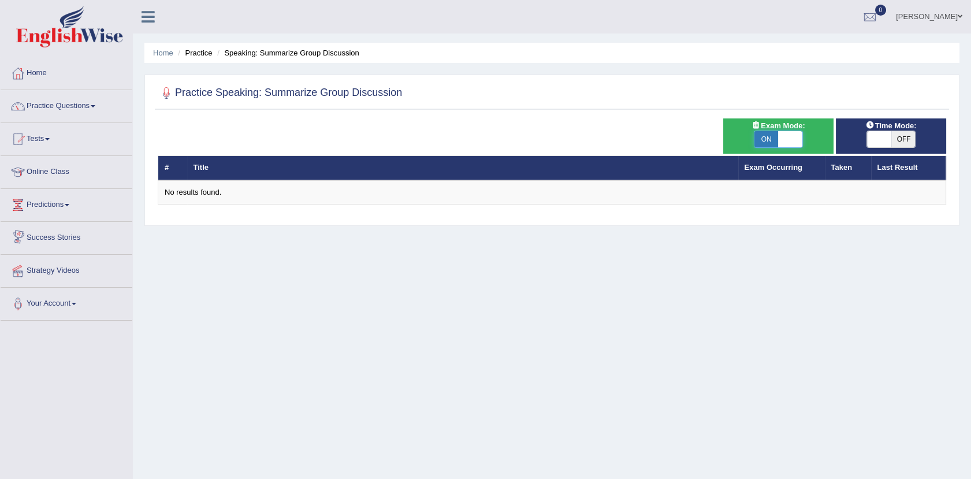
click at [794, 141] on span at bounding box center [790, 139] width 24 height 16
checkbox input "false"
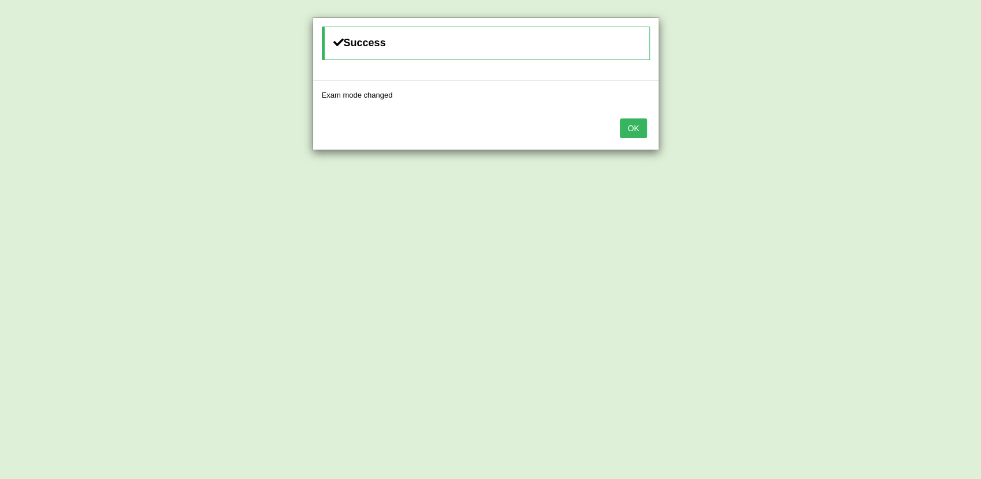
click at [642, 130] on button "OK" at bounding box center [633, 128] width 27 height 20
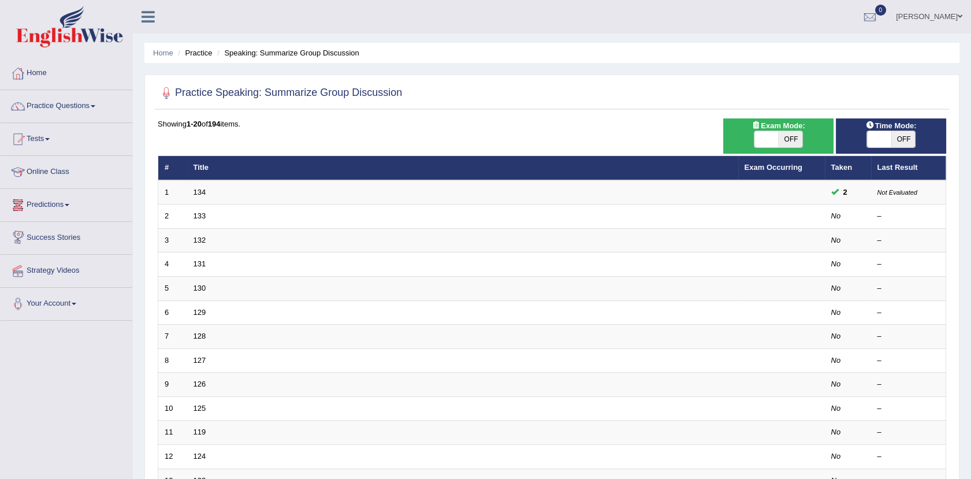
click at [62, 203] on link "Predictions" at bounding box center [67, 203] width 132 height 29
click at [61, 230] on link "Latest Predictions" at bounding box center [75, 231] width 108 height 21
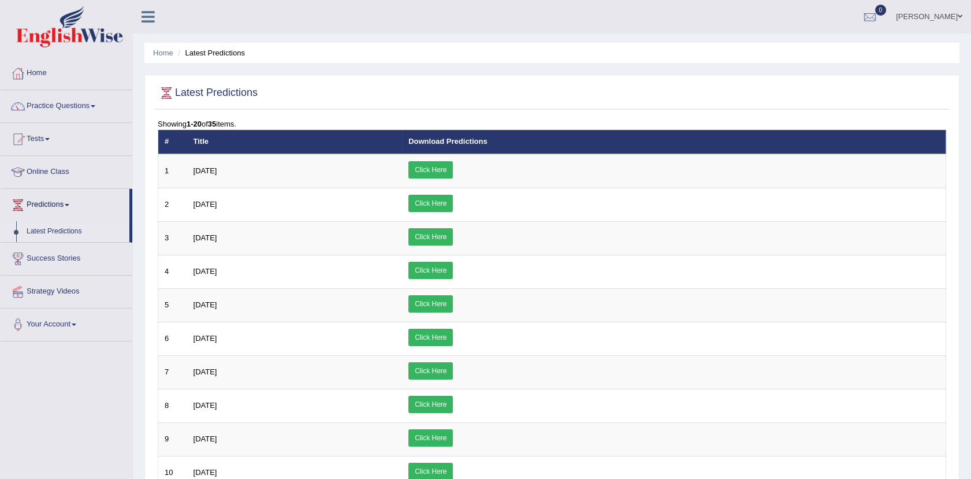
click at [453, 167] on link "Click Here" at bounding box center [430, 169] width 44 height 17
click at [78, 109] on link "Practice Questions" at bounding box center [67, 104] width 132 height 29
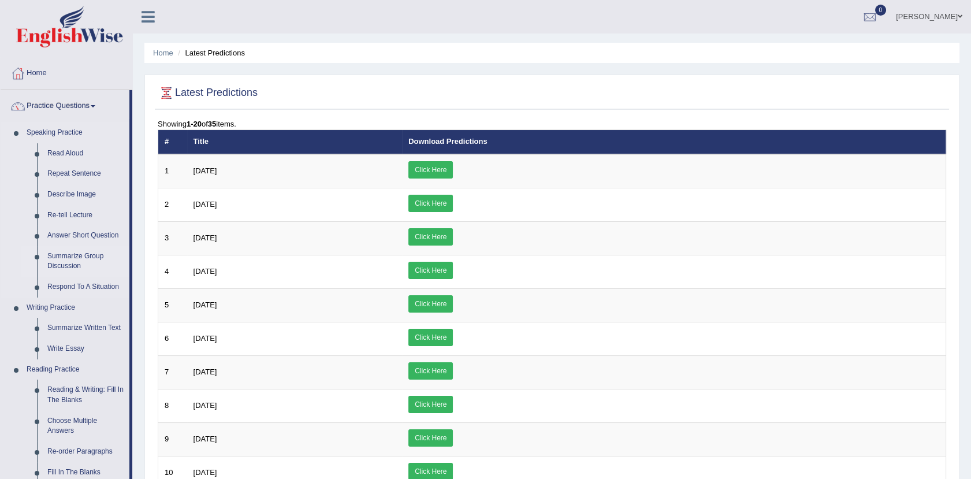
click at [65, 259] on link "Summarize Group Discussion" at bounding box center [85, 261] width 87 height 31
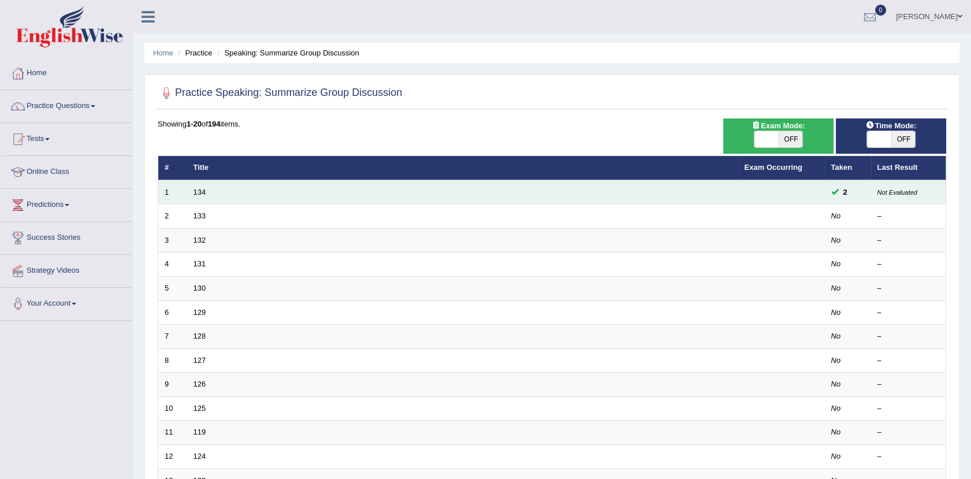
click at [203, 196] on td "134" at bounding box center [462, 192] width 551 height 24
click at [199, 193] on link "134" at bounding box center [199, 192] width 13 height 9
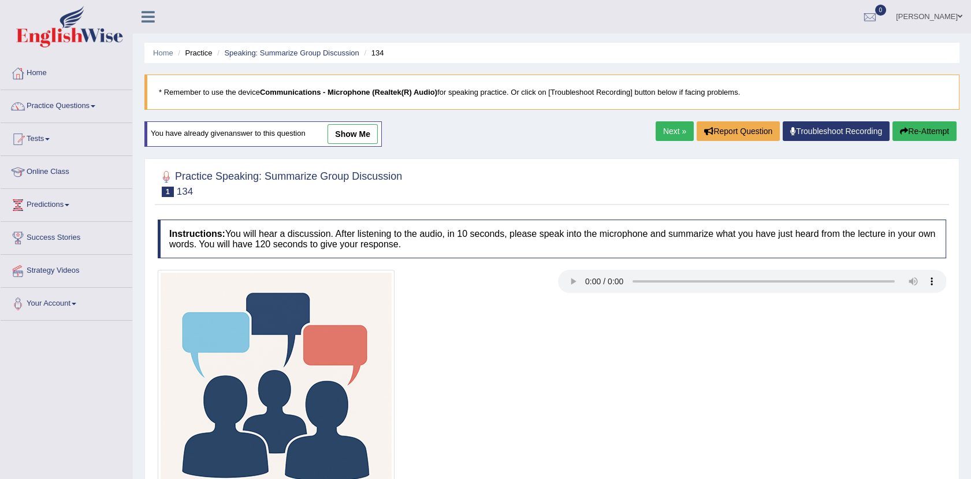
click at [353, 132] on link "show me" at bounding box center [352, 134] width 50 height 20
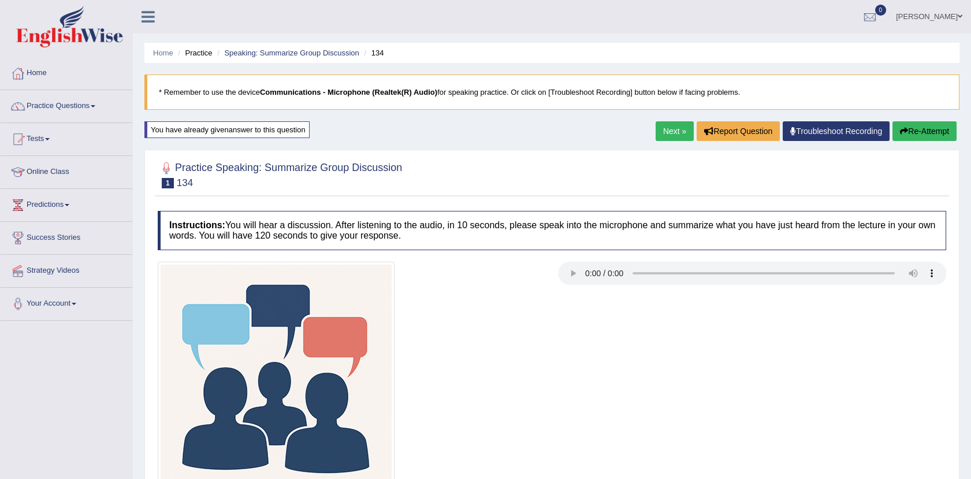
click at [84, 111] on link "Practice Questions" at bounding box center [67, 104] width 132 height 29
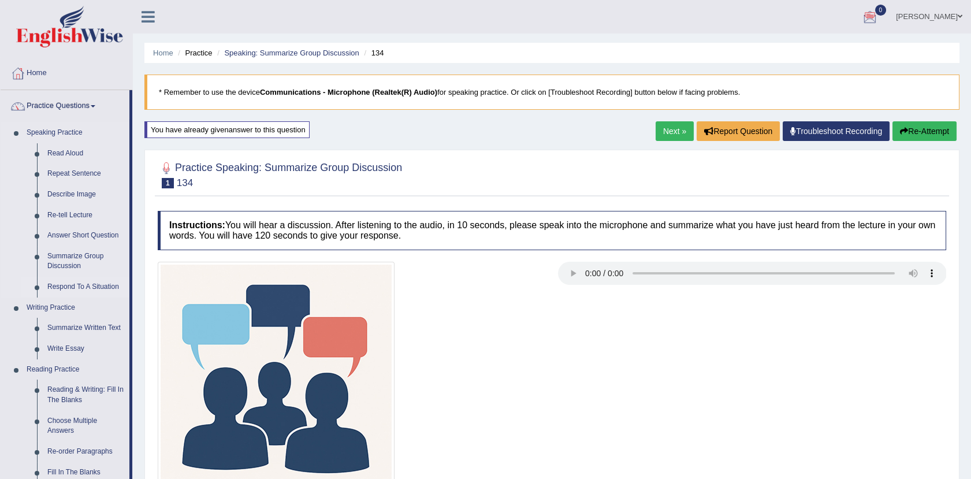
click at [91, 284] on link "Respond To A Situation" at bounding box center [85, 287] width 87 height 21
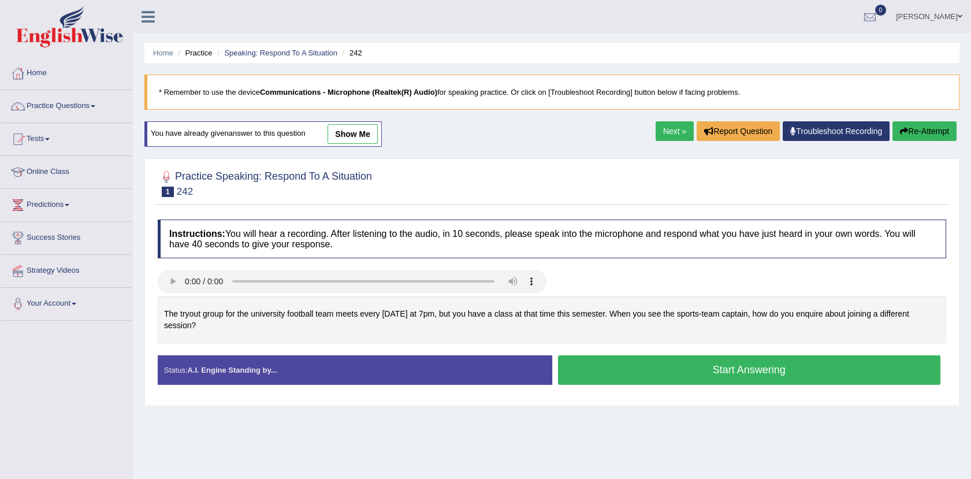
click at [288, 273] on div "Instructions: You will hear a recording. After listening to the audio, in 10 se…" at bounding box center [552, 307] width 794 height 186
click at [845, 317] on div "The tryout group for the university football team meets every [DATE] at 7pm, bu…" at bounding box center [552, 319] width 788 height 47
click at [351, 128] on link "show me" at bounding box center [352, 134] width 50 height 20
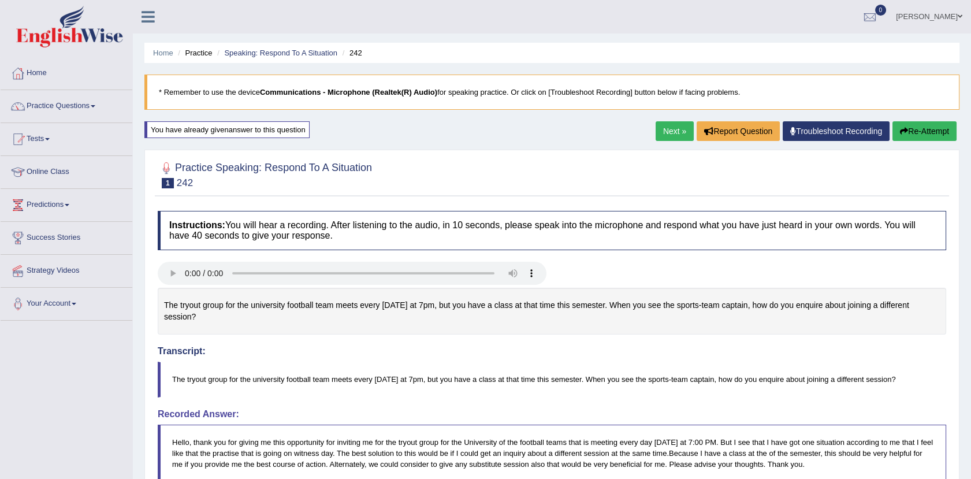
click at [920, 129] on button "Re-Attempt" at bounding box center [924, 131] width 64 height 20
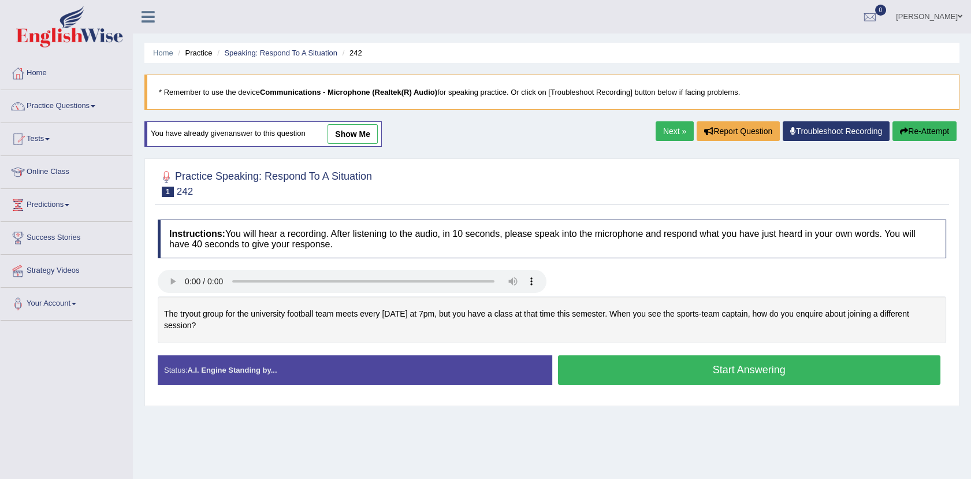
click at [651, 377] on button "Start Answering" at bounding box center [749, 369] width 383 height 29
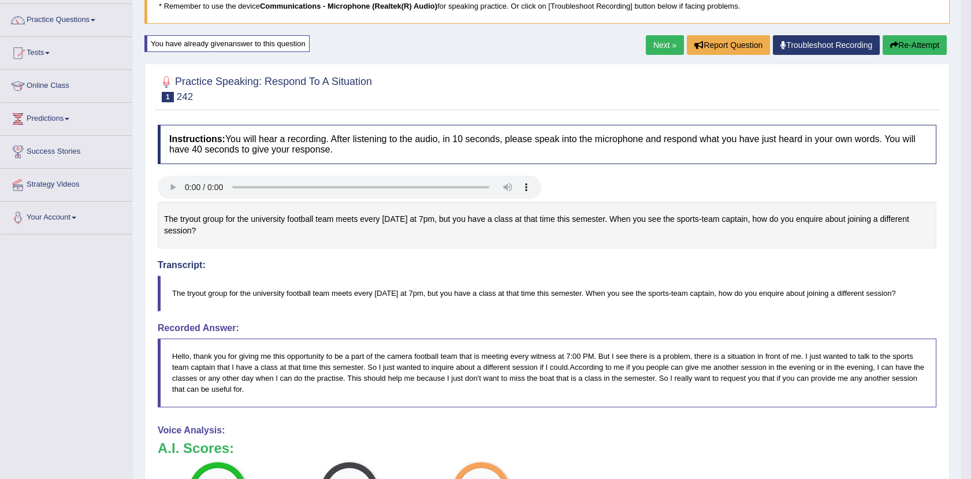
scroll to position [54, 0]
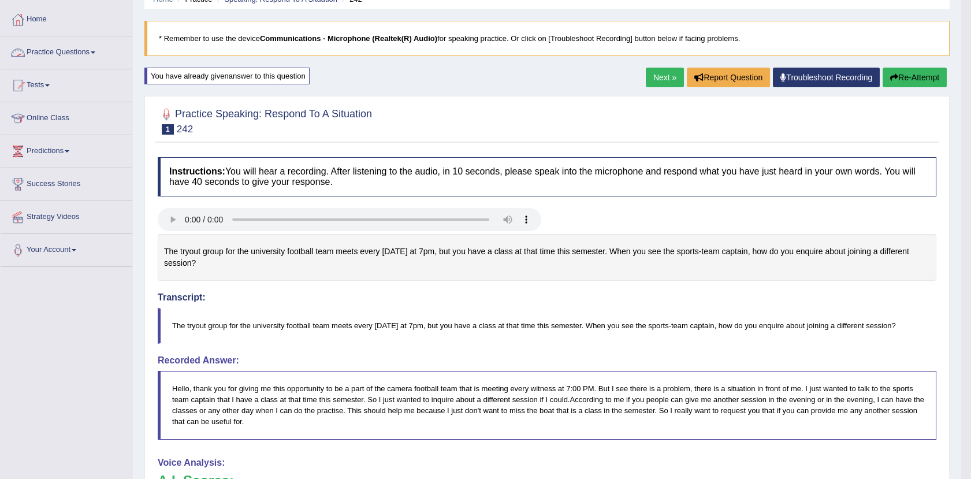
click at [80, 44] on link "Practice Questions" at bounding box center [67, 50] width 132 height 29
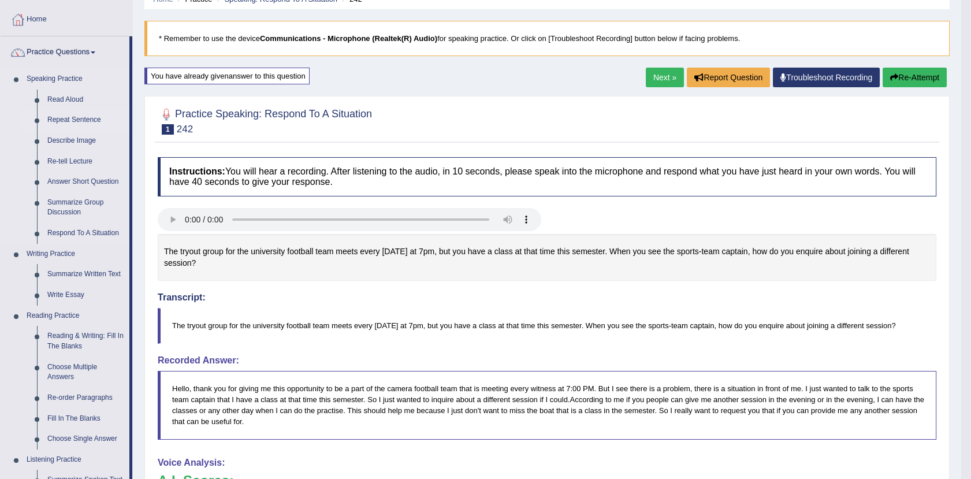
click at [84, 117] on link "Repeat Sentence" at bounding box center [85, 120] width 87 height 21
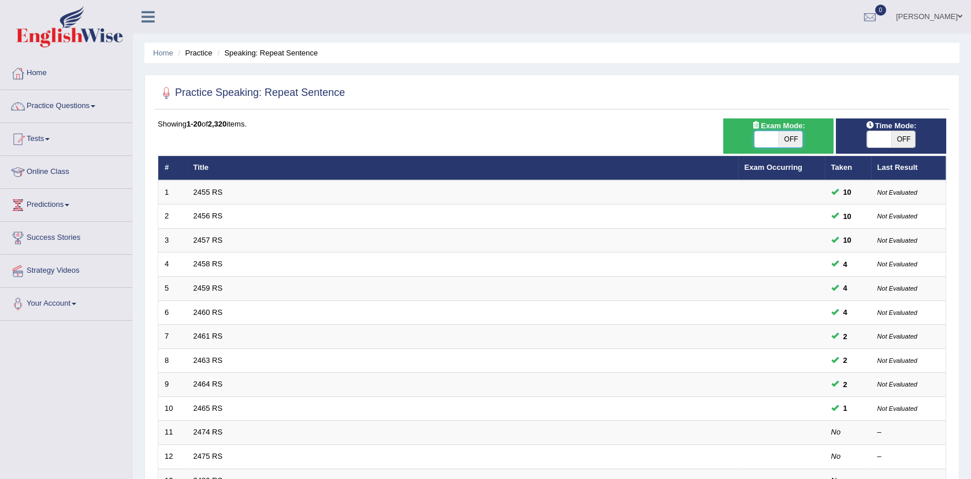
click at [767, 147] on span at bounding box center [766, 139] width 24 height 16
checkbox input "true"
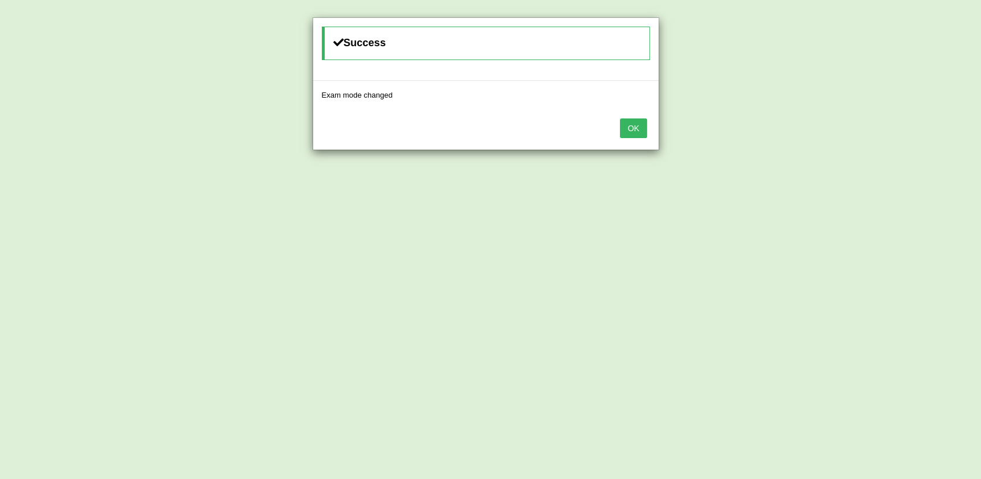
click at [650, 128] on div "OK" at bounding box center [485, 129] width 345 height 40
click at [638, 126] on button "OK" at bounding box center [633, 128] width 27 height 20
click at [634, 132] on button "OK" at bounding box center [633, 128] width 27 height 20
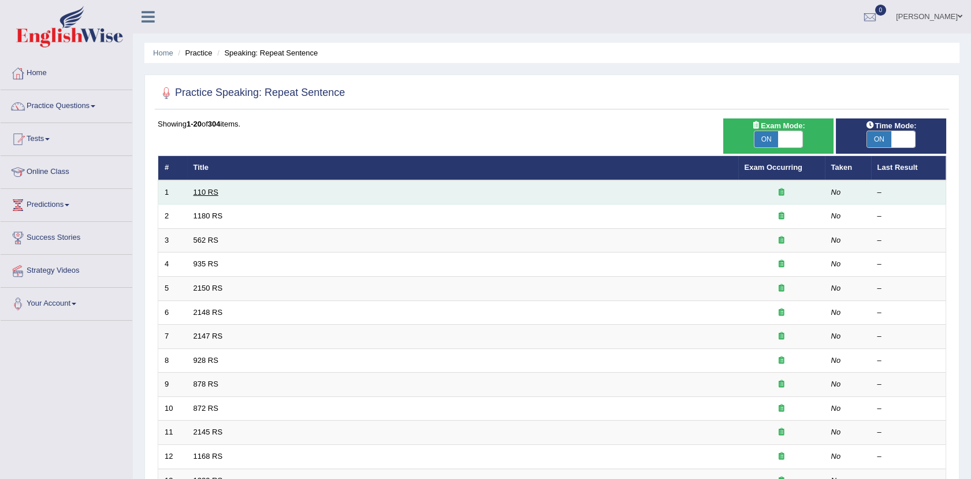
click at [213, 195] on link "110 RS" at bounding box center [205, 192] width 25 height 9
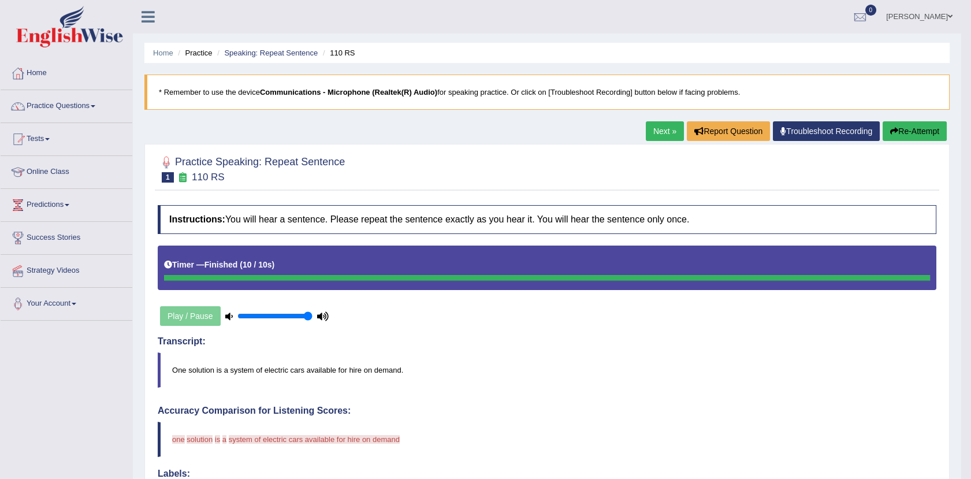
click at [658, 127] on link "Next »" at bounding box center [665, 131] width 38 height 20
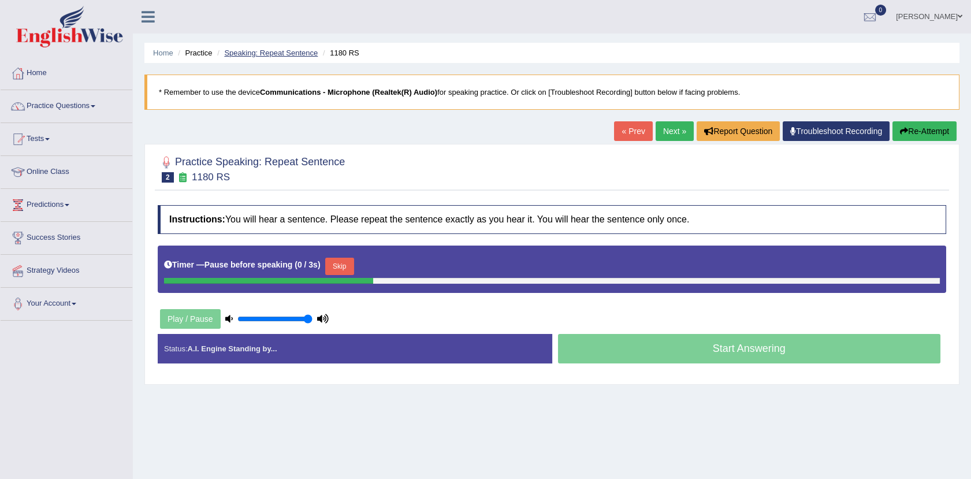
click at [286, 49] on link "Speaking: Repeat Sentence" at bounding box center [271, 53] width 94 height 9
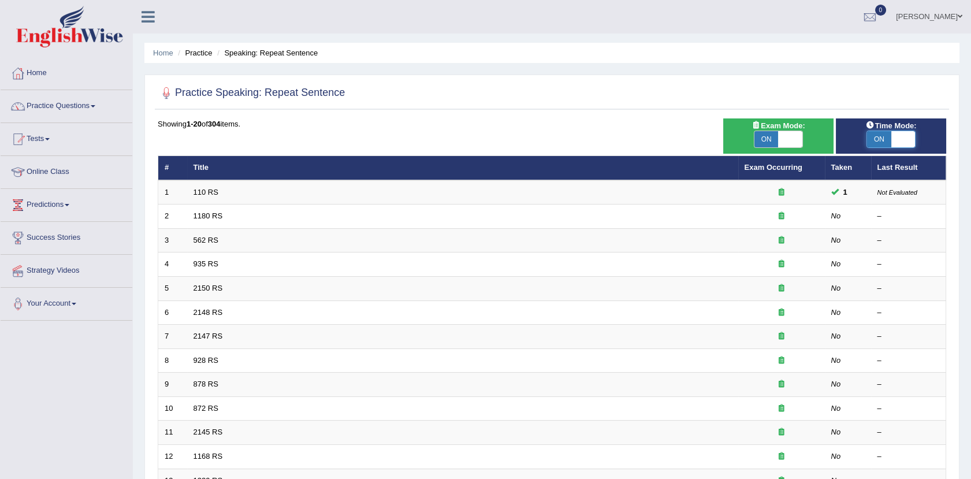
click at [899, 140] on span at bounding box center [903, 139] width 24 height 16
checkbox input "false"
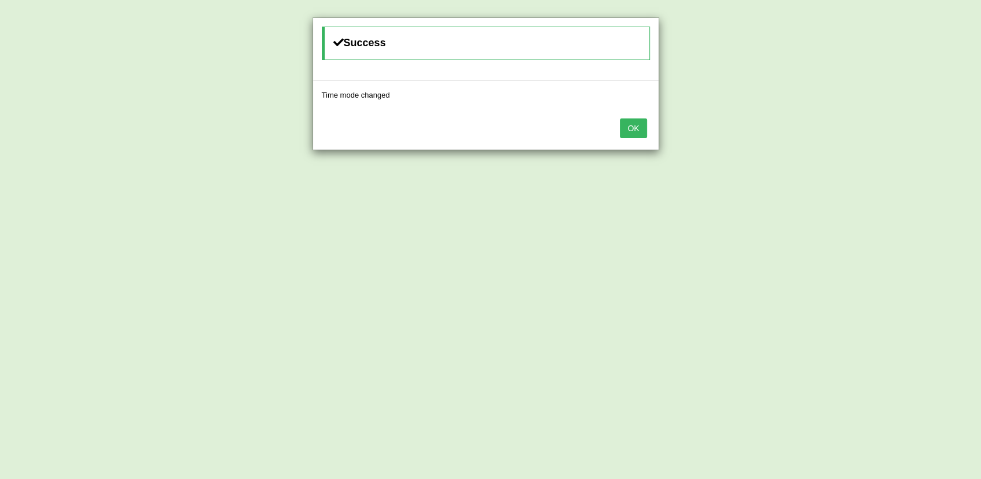
click at [636, 124] on button "OK" at bounding box center [633, 128] width 27 height 20
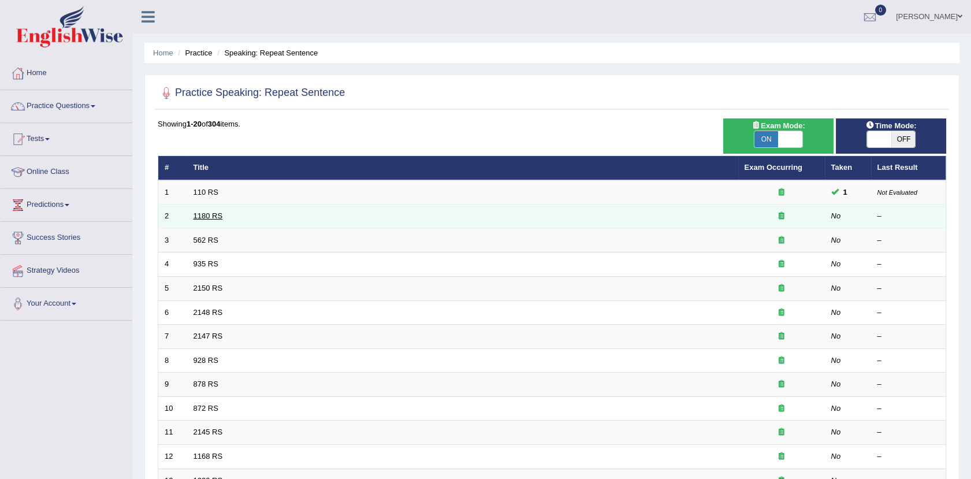
click at [217, 217] on link "1180 RS" at bounding box center [207, 215] width 29 height 9
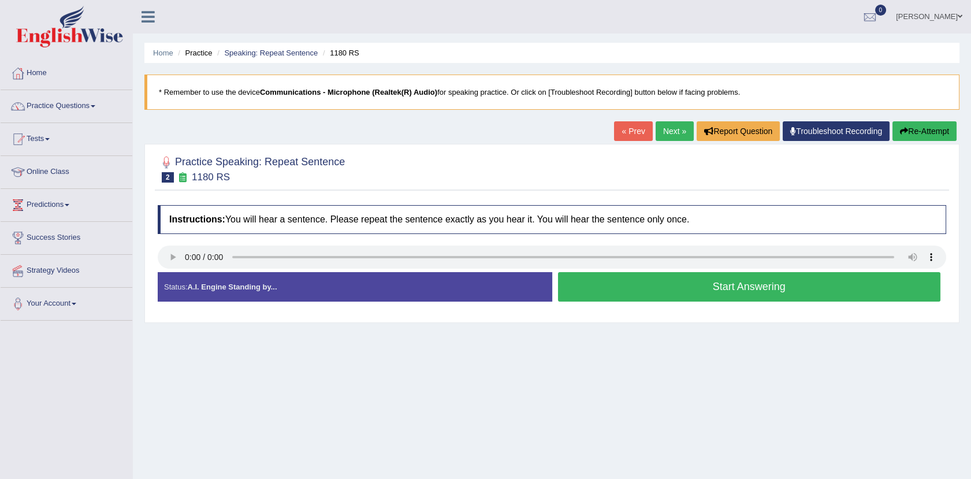
click at [659, 138] on link "Next »" at bounding box center [674, 131] width 38 height 20
click at [679, 279] on button "Start Answering" at bounding box center [749, 286] width 383 height 29
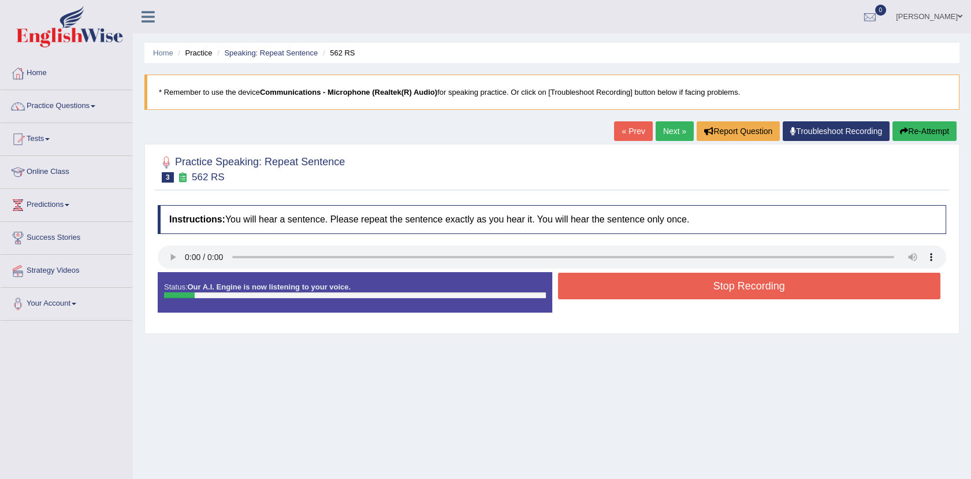
click at [679, 279] on button "Stop Recording" at bounding box center [749, 286] width 383 height 27
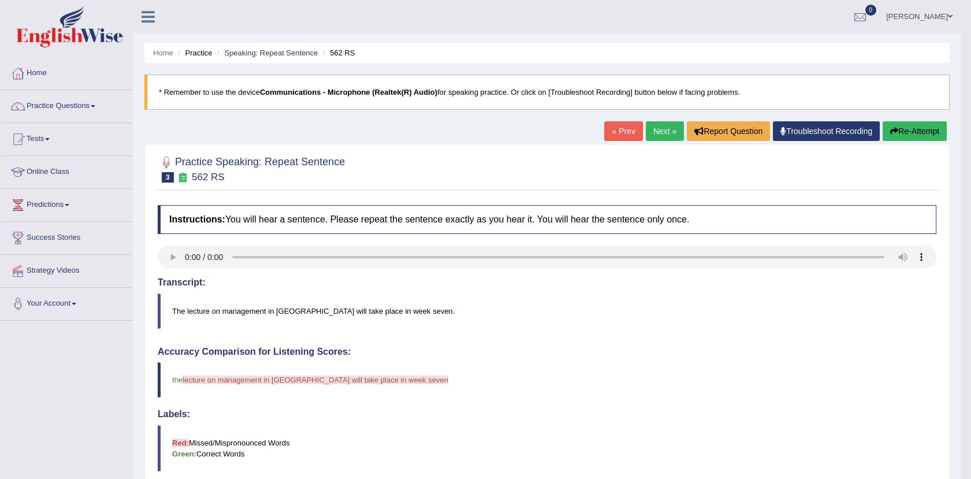
click at [662, 132] on link "Next »" at bounding box center [665, 131] width 38 height 20
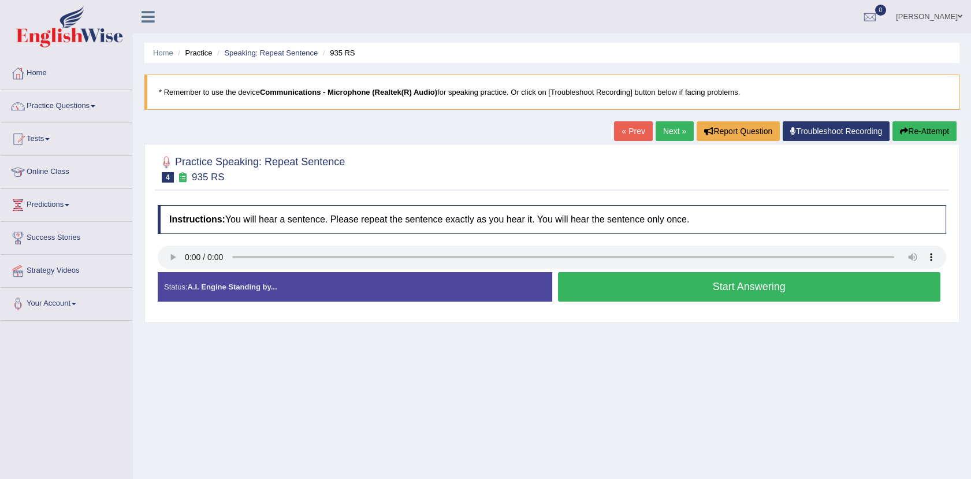
click at [693, 295] on button "Start Answering" at bounding box center [749, 286] width 383 height 29
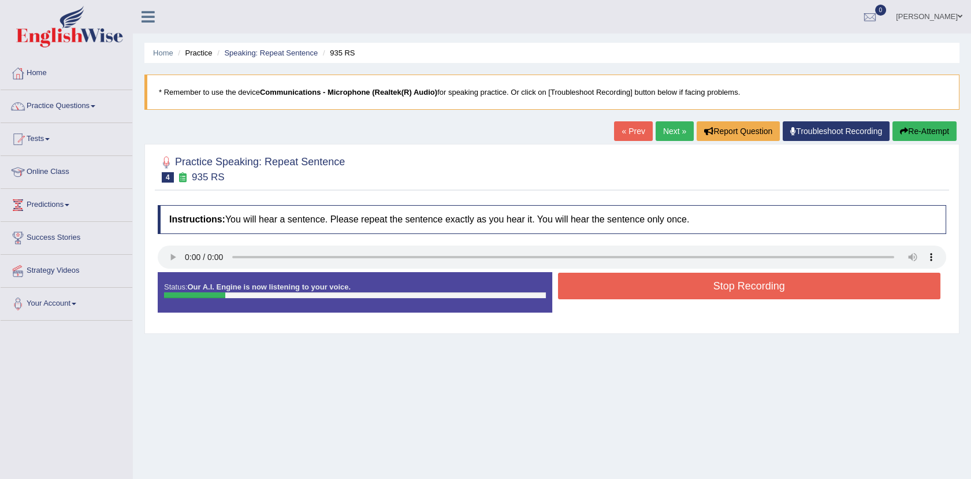
click at [693, 295] on button "Stop Recording" at bounding box center [749, 286] width 383 height 27
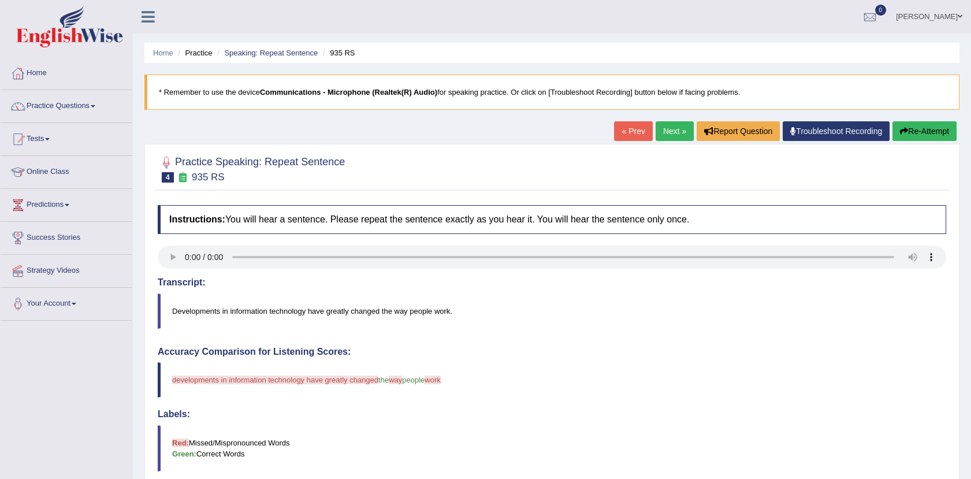
click at [510, 156] on div at bounding box center [552, 168] width 788 height 35
